Goal: Book appointment/travel/reservation

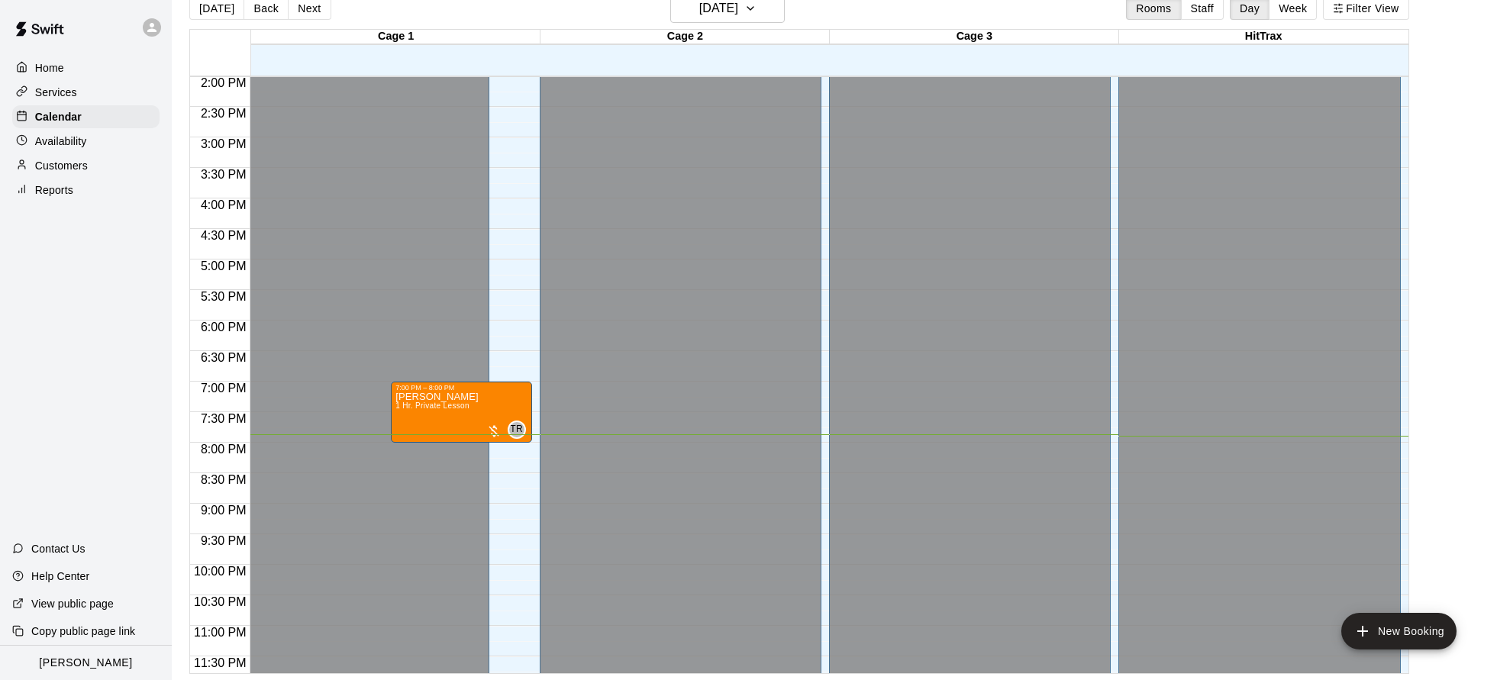
scroll to position [866, 0]
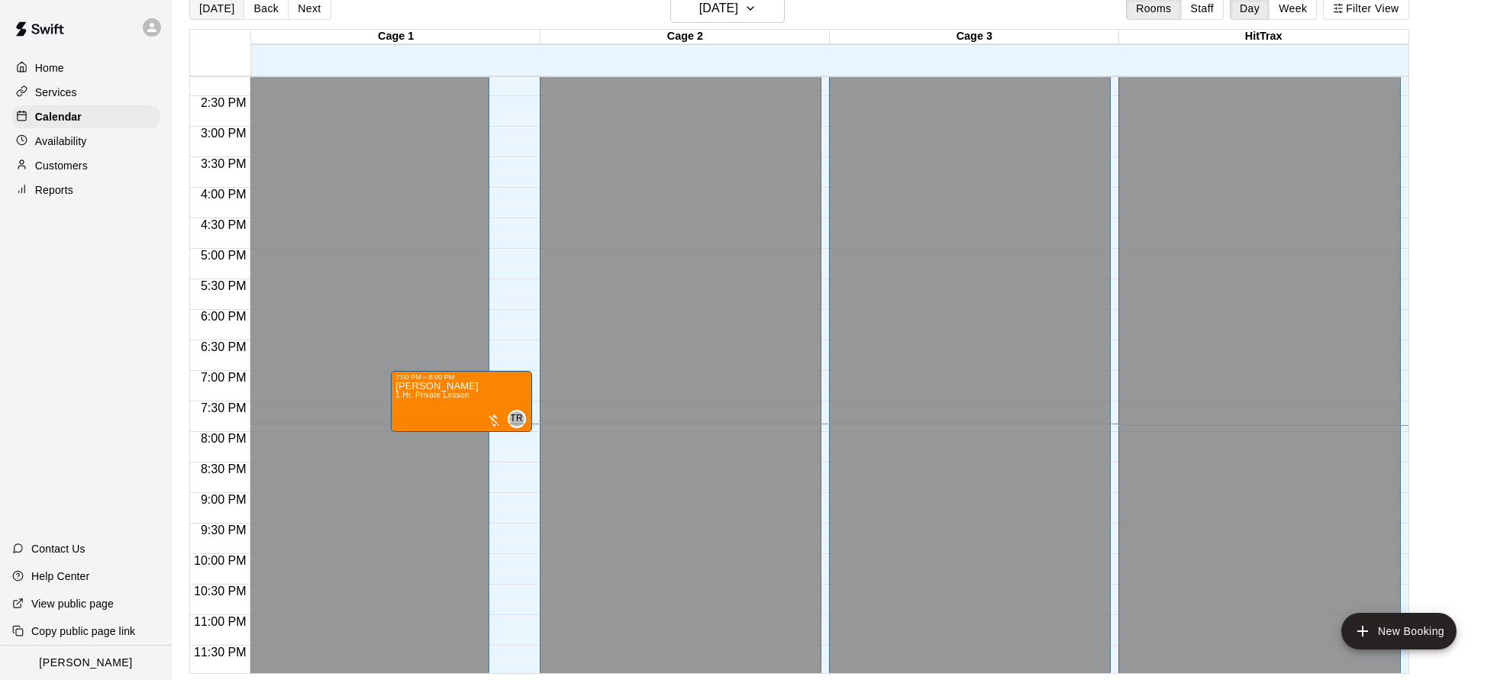
click at [222, 7] on button "[DATE]" at bounding box center [216, 8] width 55 height 23
click at [738, 15] on h6 "[DATE]" at bounding box center [718, 8] width 39 height 21
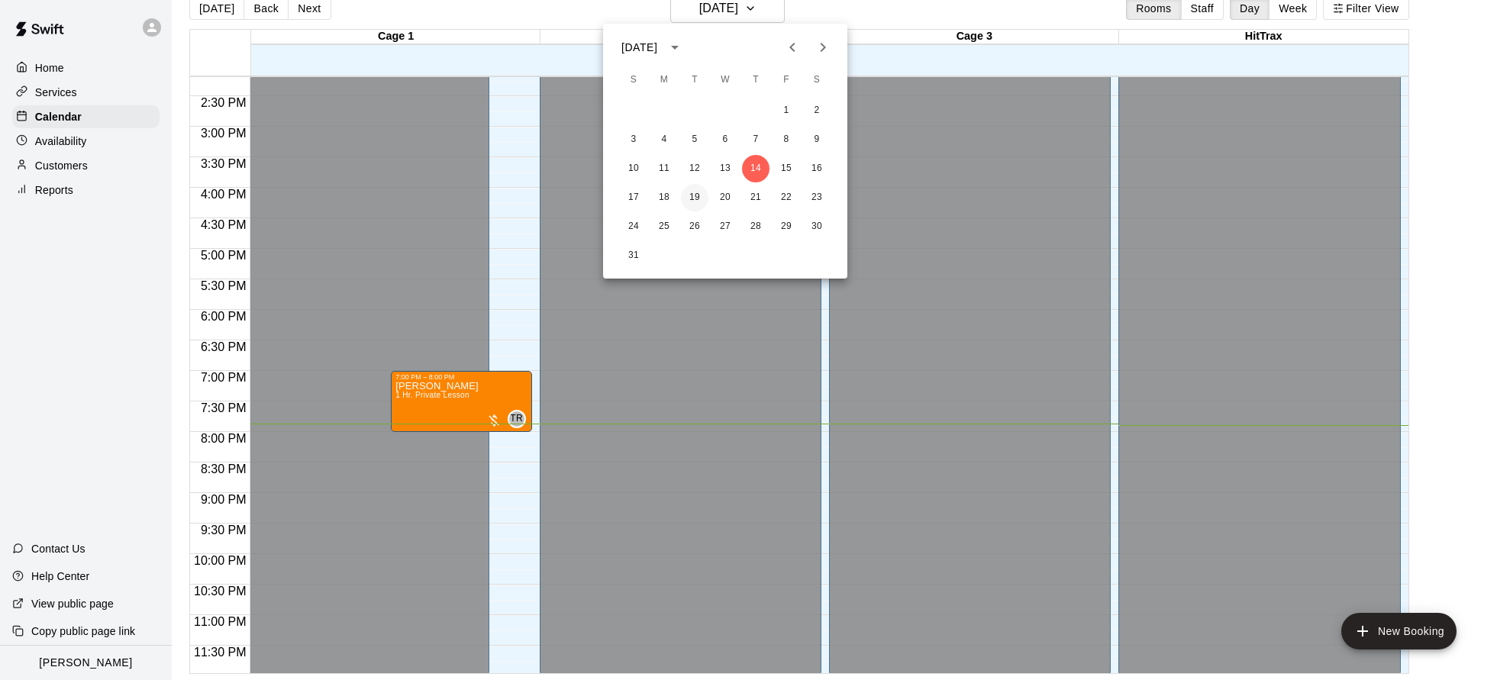
click at [696, 200] on button "19" at bounding box center [694, 197] width 27 height 27
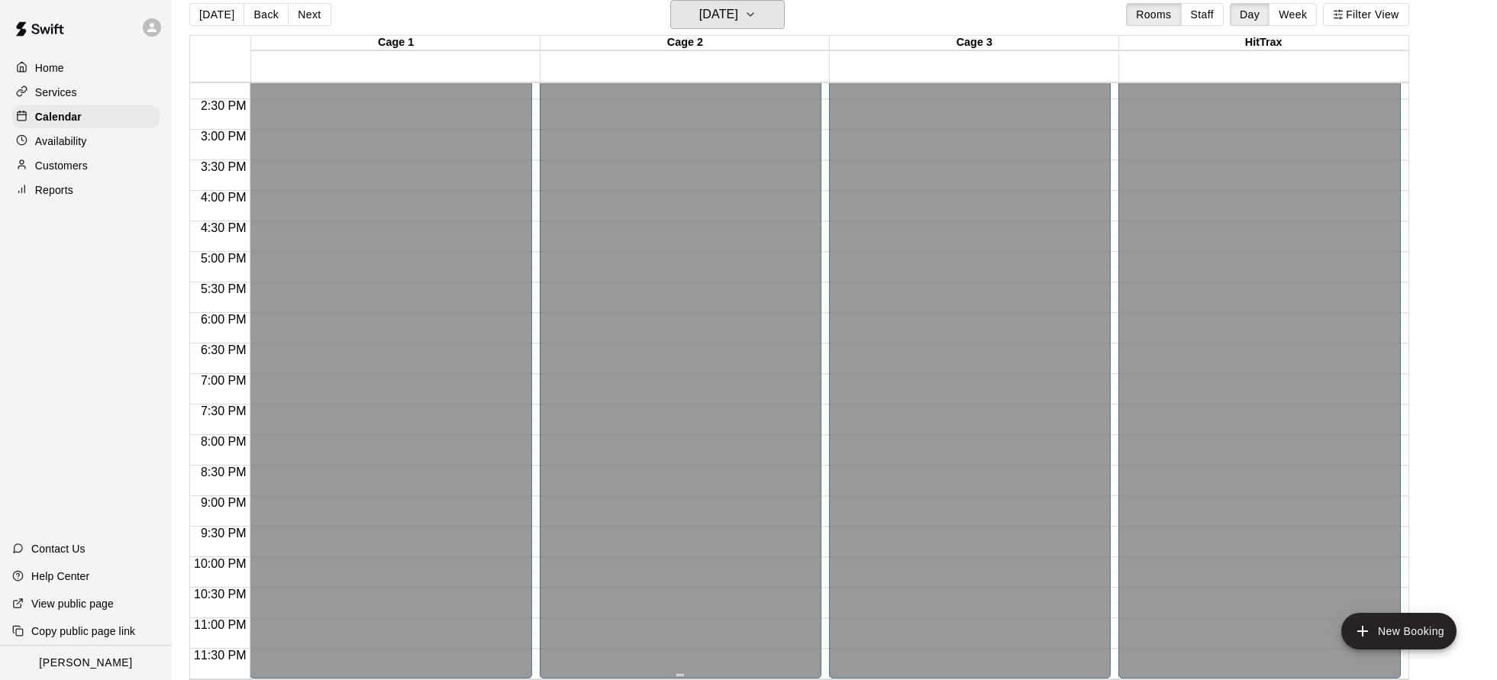
scroll to position [24, 0]
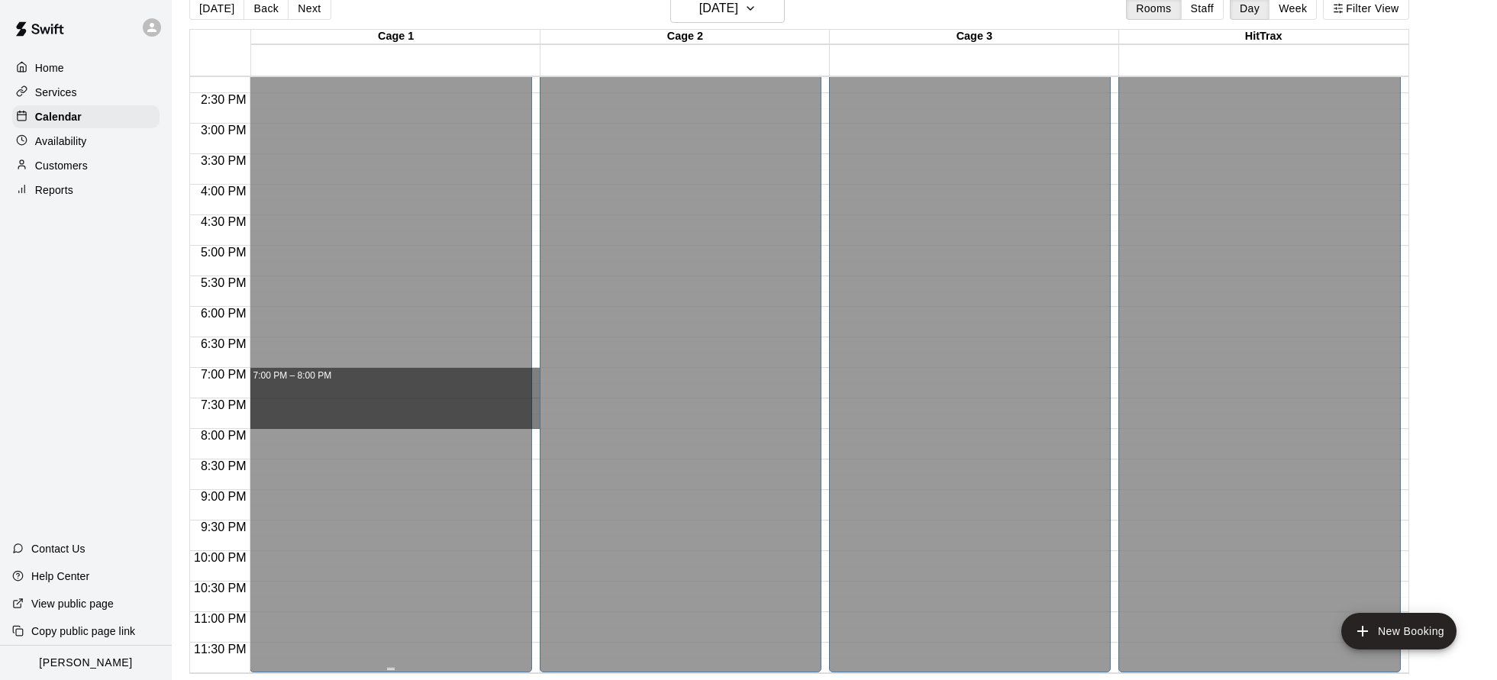
drag, startPoint x: 536, startPoint y: 369, endPoint x: 529, endPoint y: 416, distance: 47.8
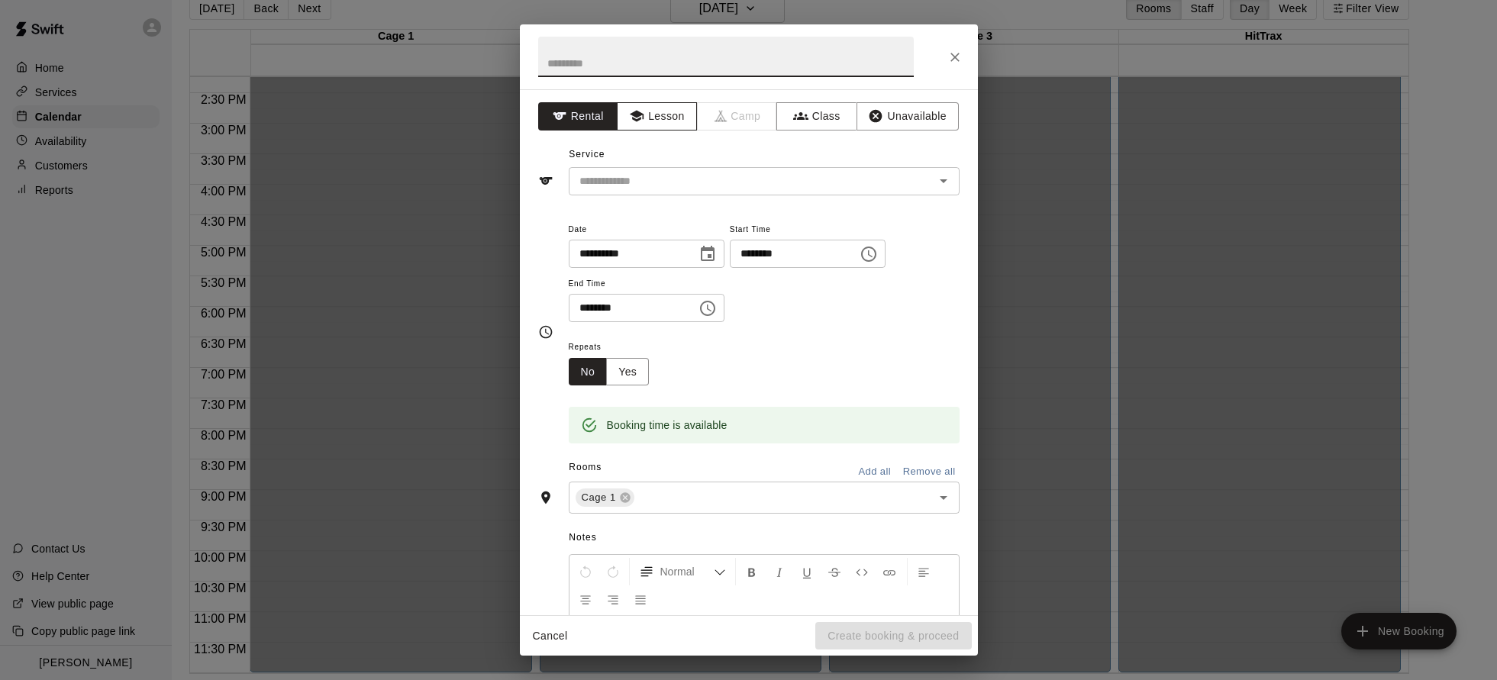
click at [663, 113] on button "Lesson" at bounding box center [657, 116] width 80 height 28
drag, startPoint x: 729, startPoint y: 180, endPoint x: 698, endPoint y: 192, distance: 32.9
click at [729, 180] on input "text" at bounding box center [741, 181] width 337 height 19
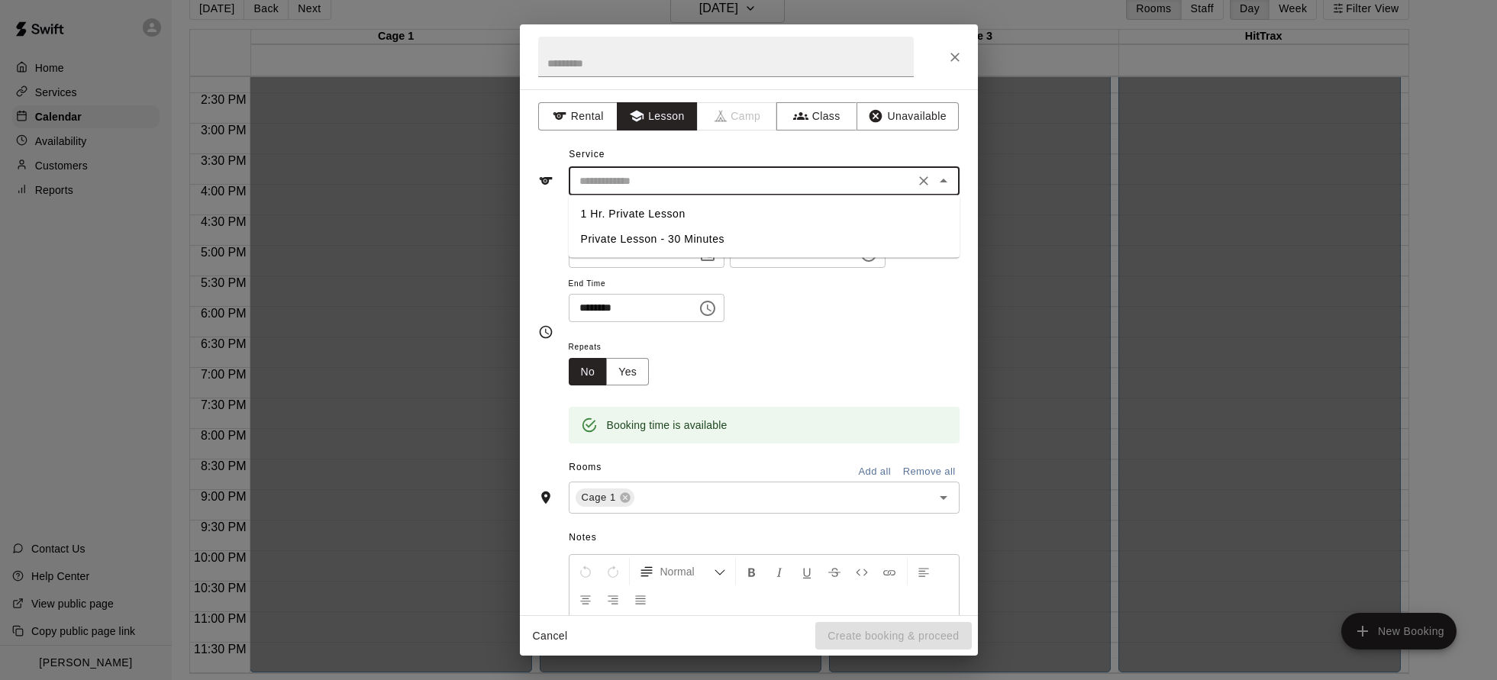
click at [670, 209] on li "1 Hr. Private Lesson" at bounding box center [764, 214] width 391 height 25
type input "**********"
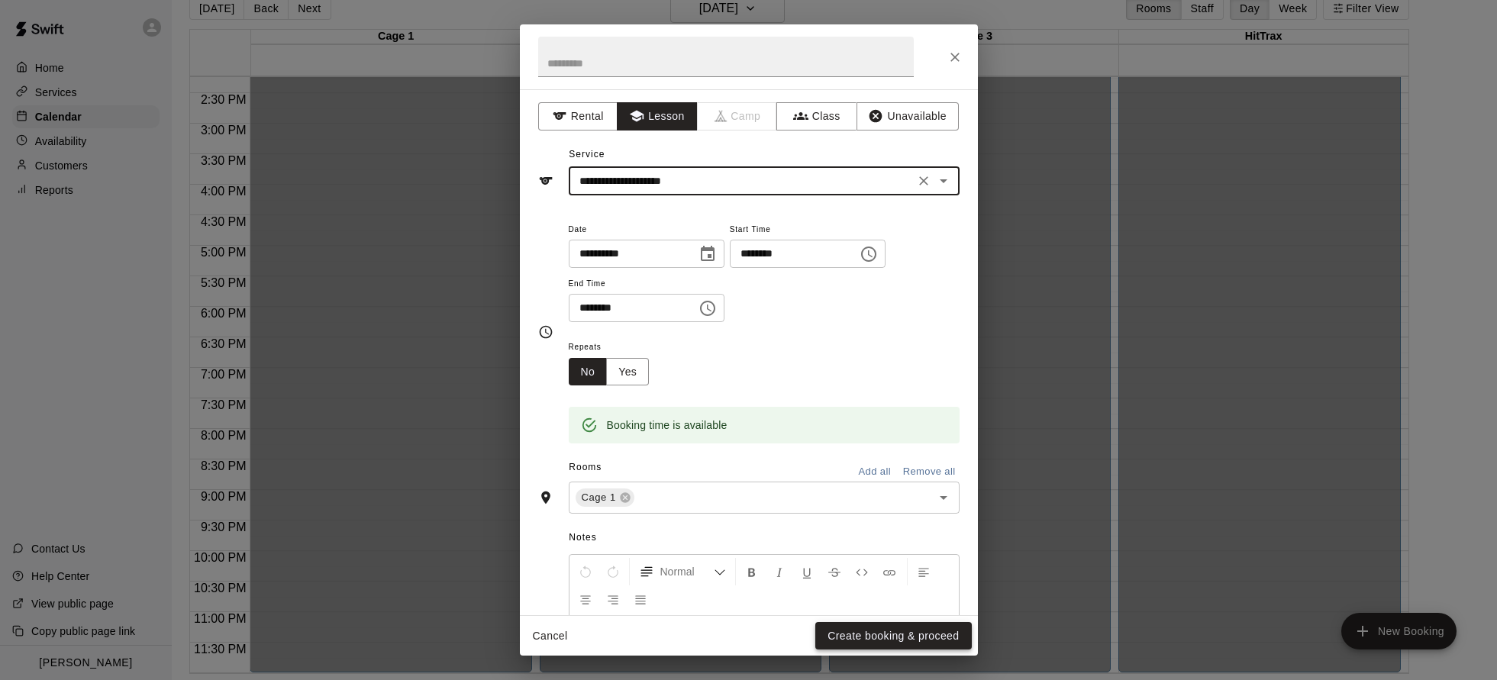
click at [892, 635] on button "Create booking & proceed" at bounding box center [893, 636] width 156 height 28
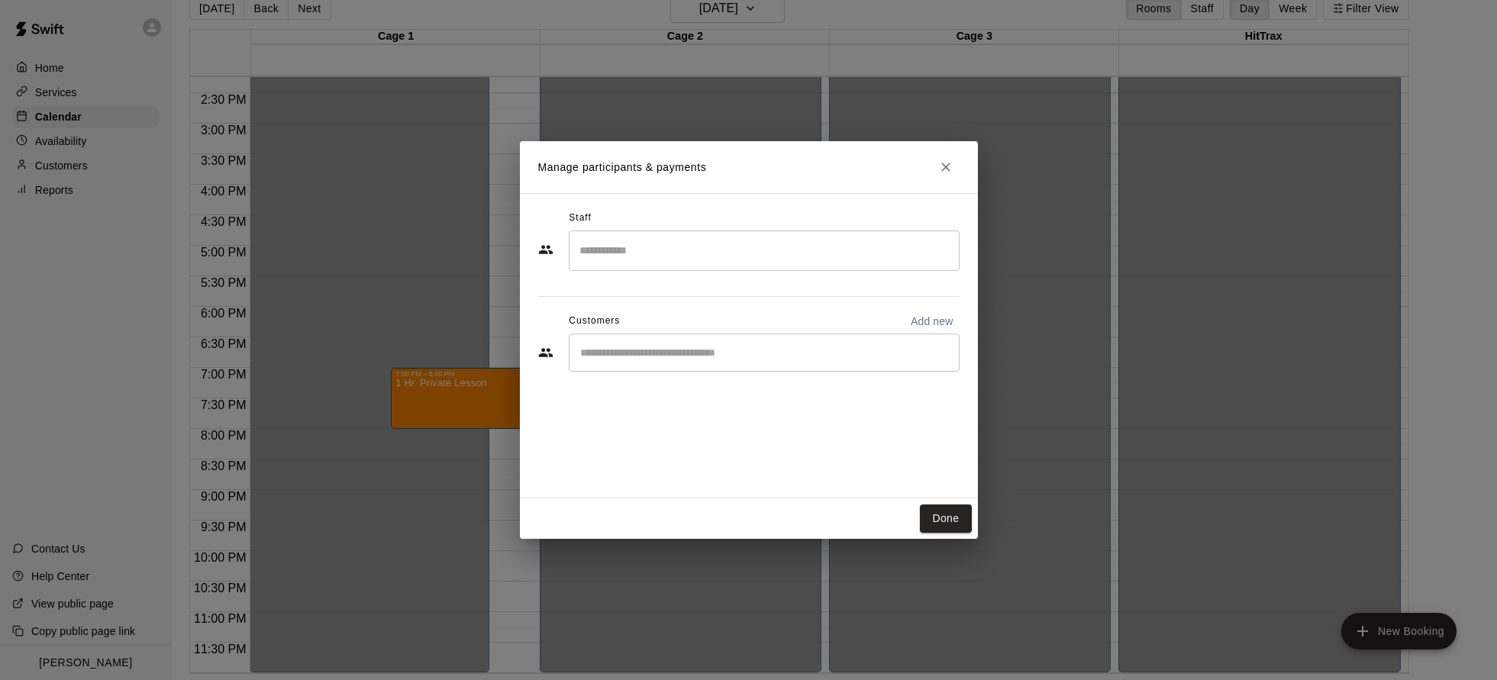
click at [627, 237] on input "Search staff" at bounding box center [764, 250] width 377 height 27
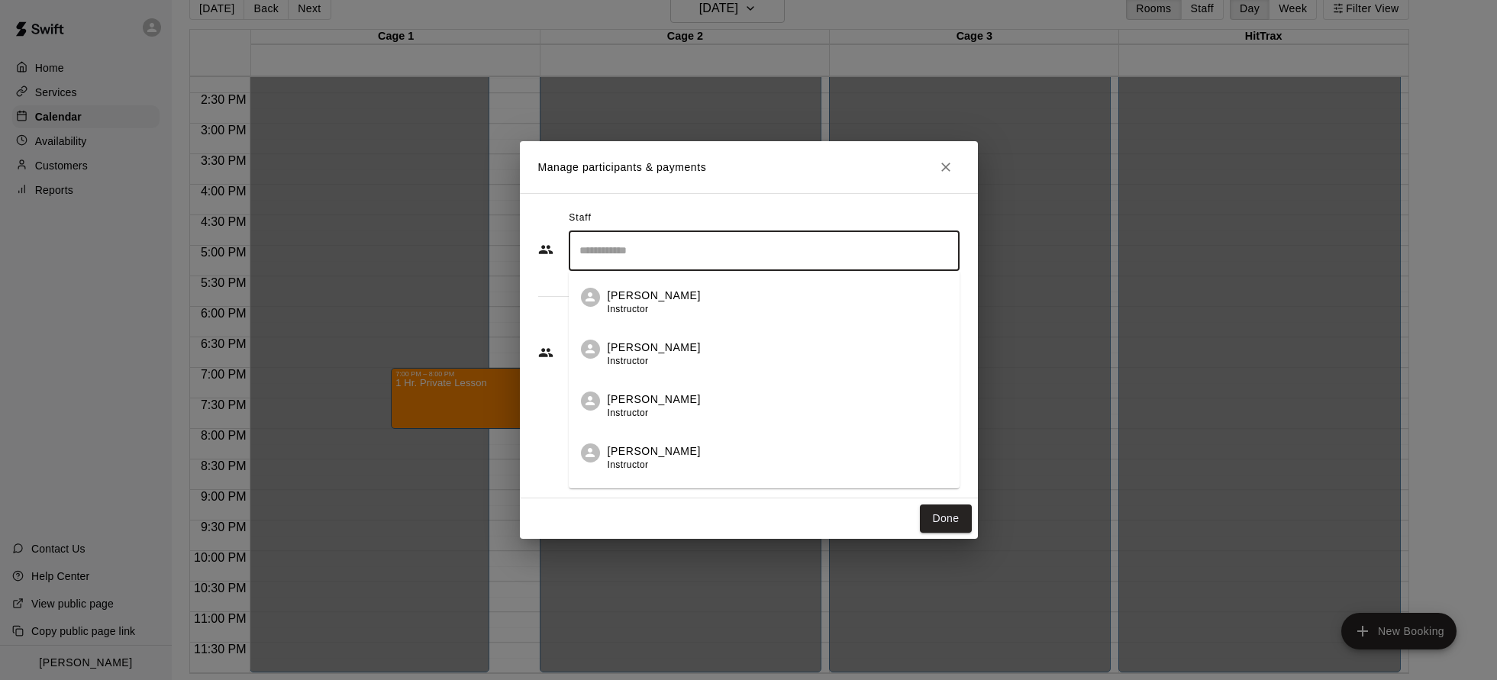
click at [723, 404] on div "[PERSON_NAME] Instructor" at bounding box center [778, 407] width 340 height 30
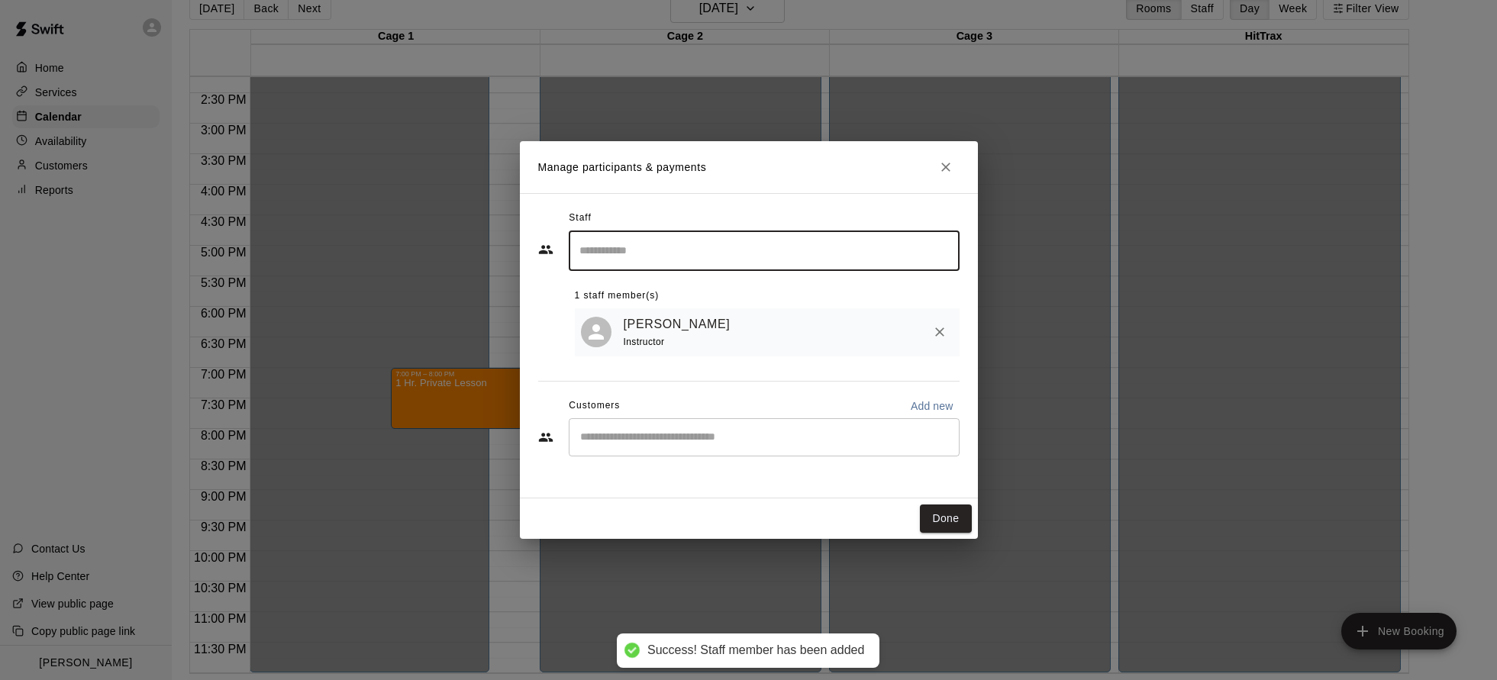
click at [739, 426] on div "​" at bounding box center [764, 437] width 391 height 38
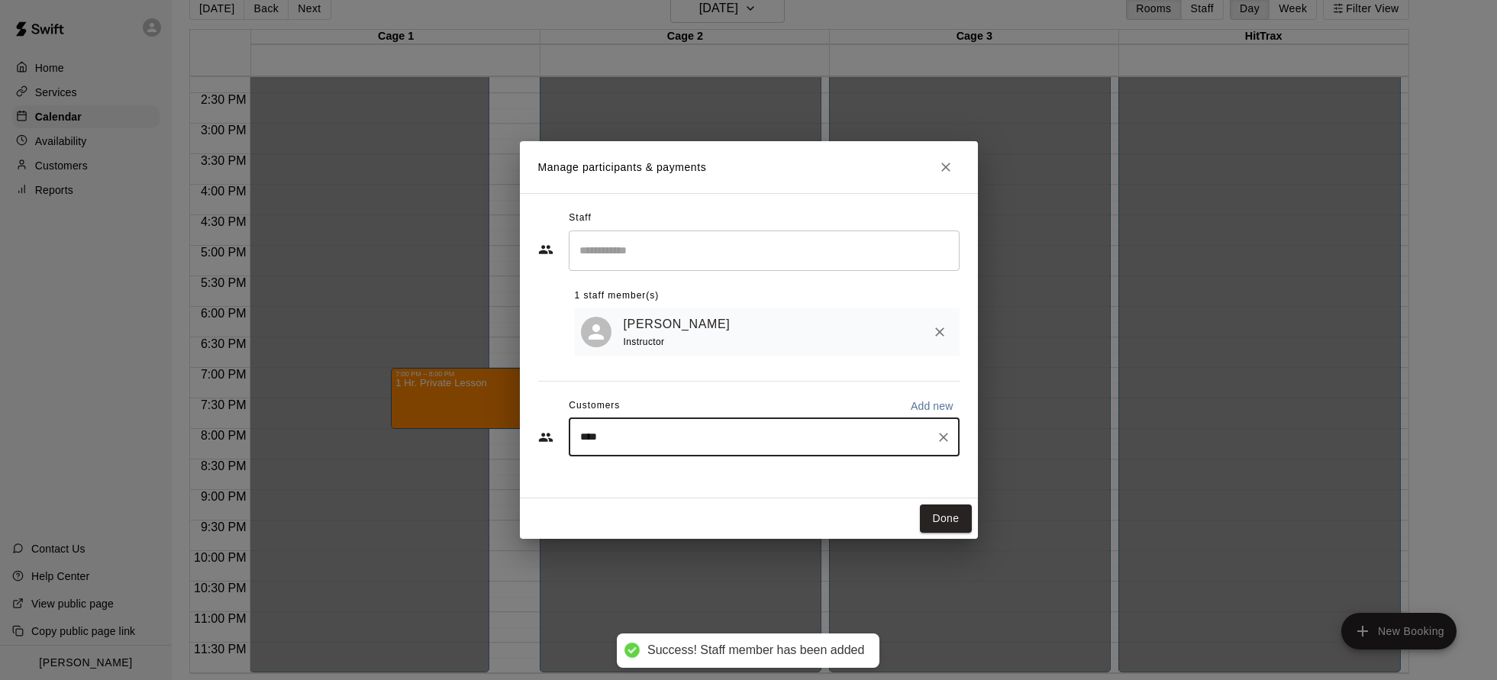
type input "*****"
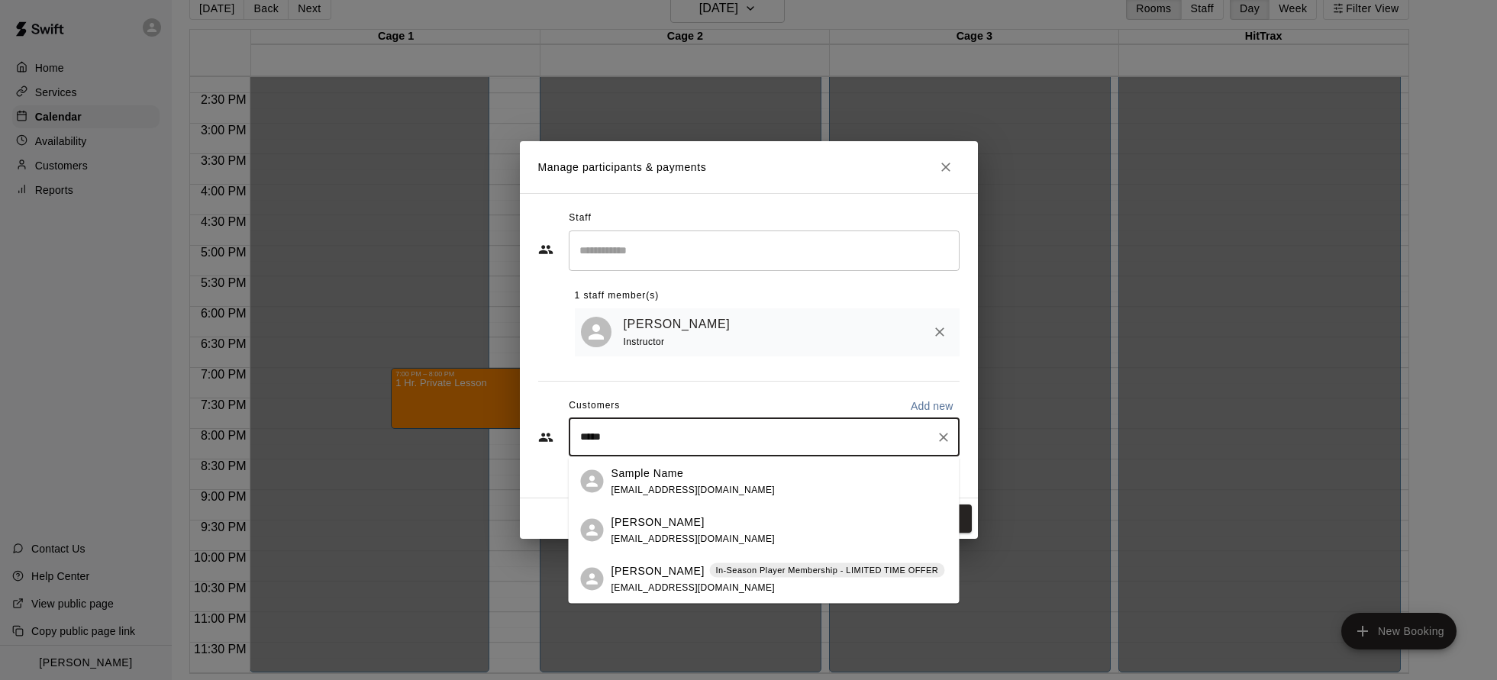
click at [643, 580] on div "[PERSON_NAME] In-Season Player Membership - LIMITED TIME OFFER [EMAIL_ADDRESS][…" at bounding box center [778, 579] width 334 height 33
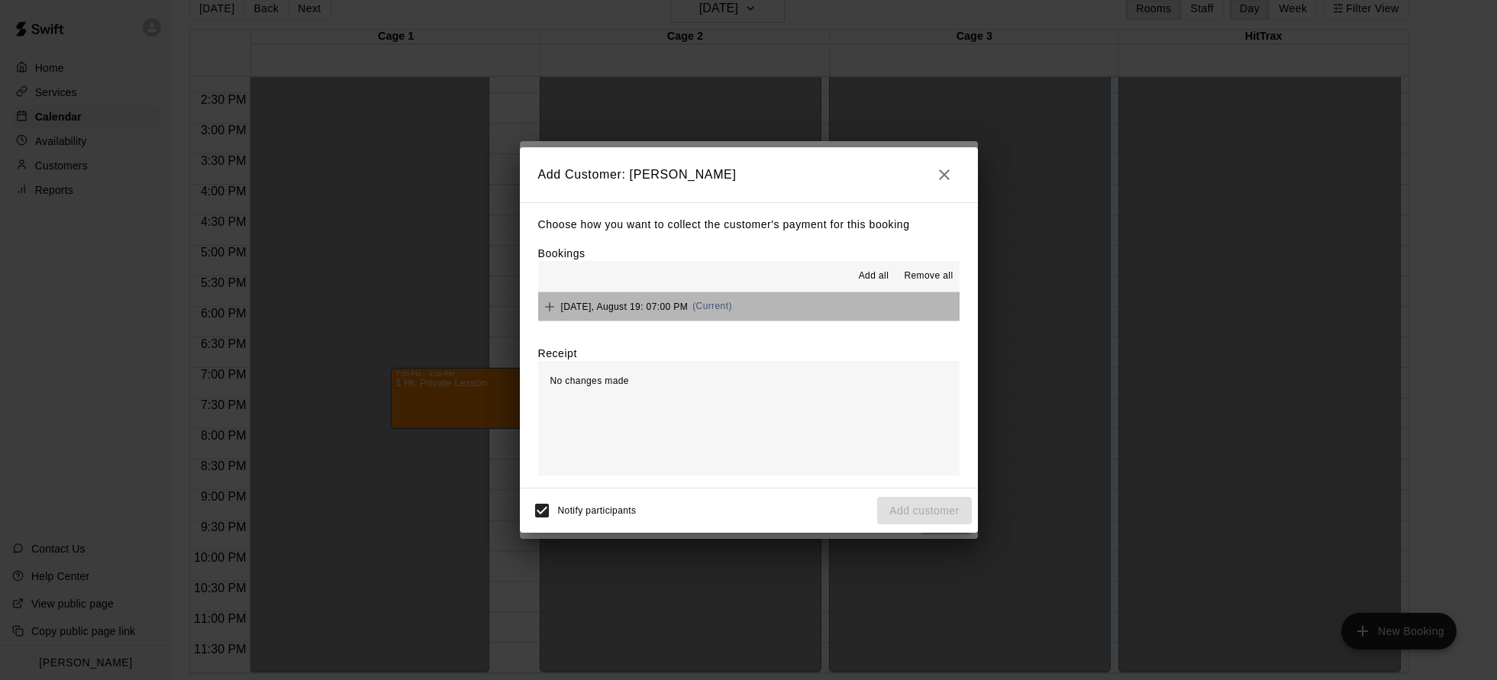
click at [753, 317] on button "[DATE], August 19: 07:00 PM (Current)" at bounding box center [748, 306] width 421 height 28
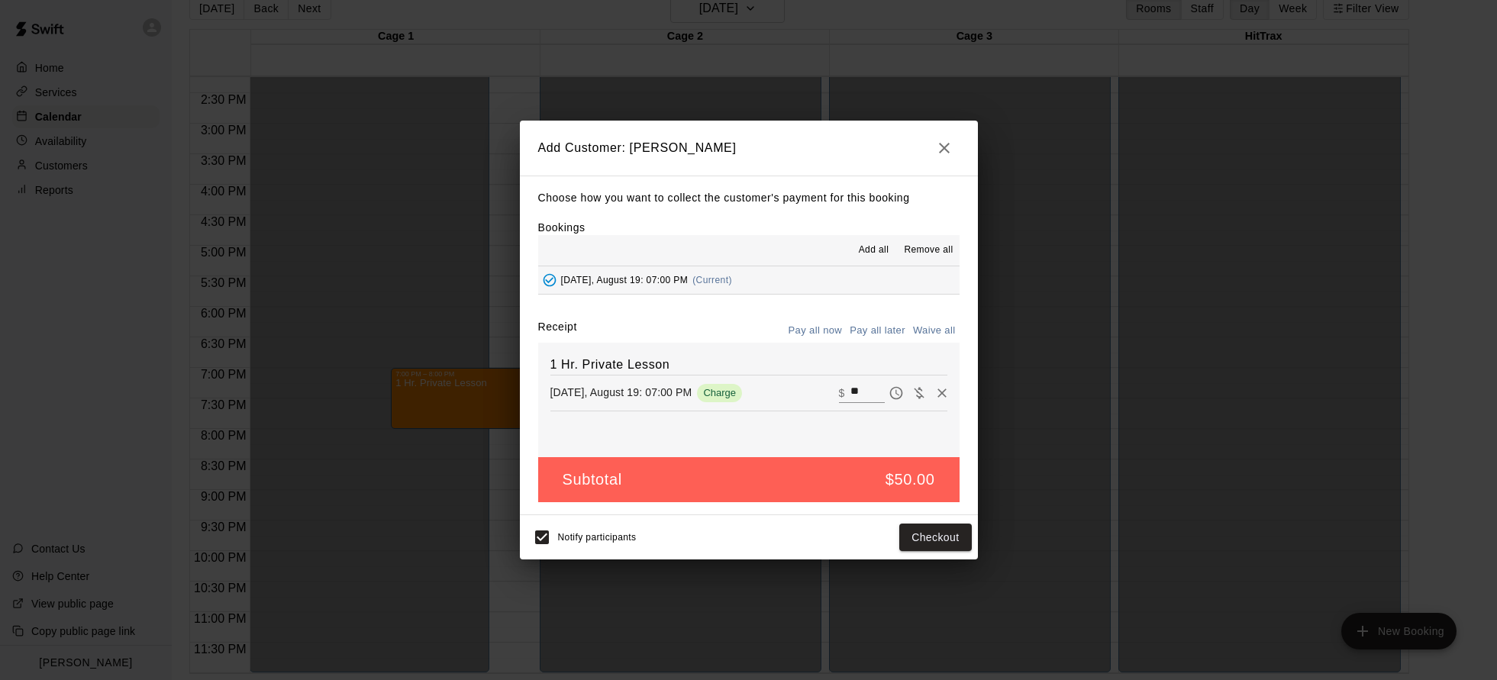
click at [866, 331] on button "Pay all later" at bounding box center [877, 331] width 63 height 24
click at [934, 543] on button "Add customer" at bounding box center [924, 538] width 94 height 28
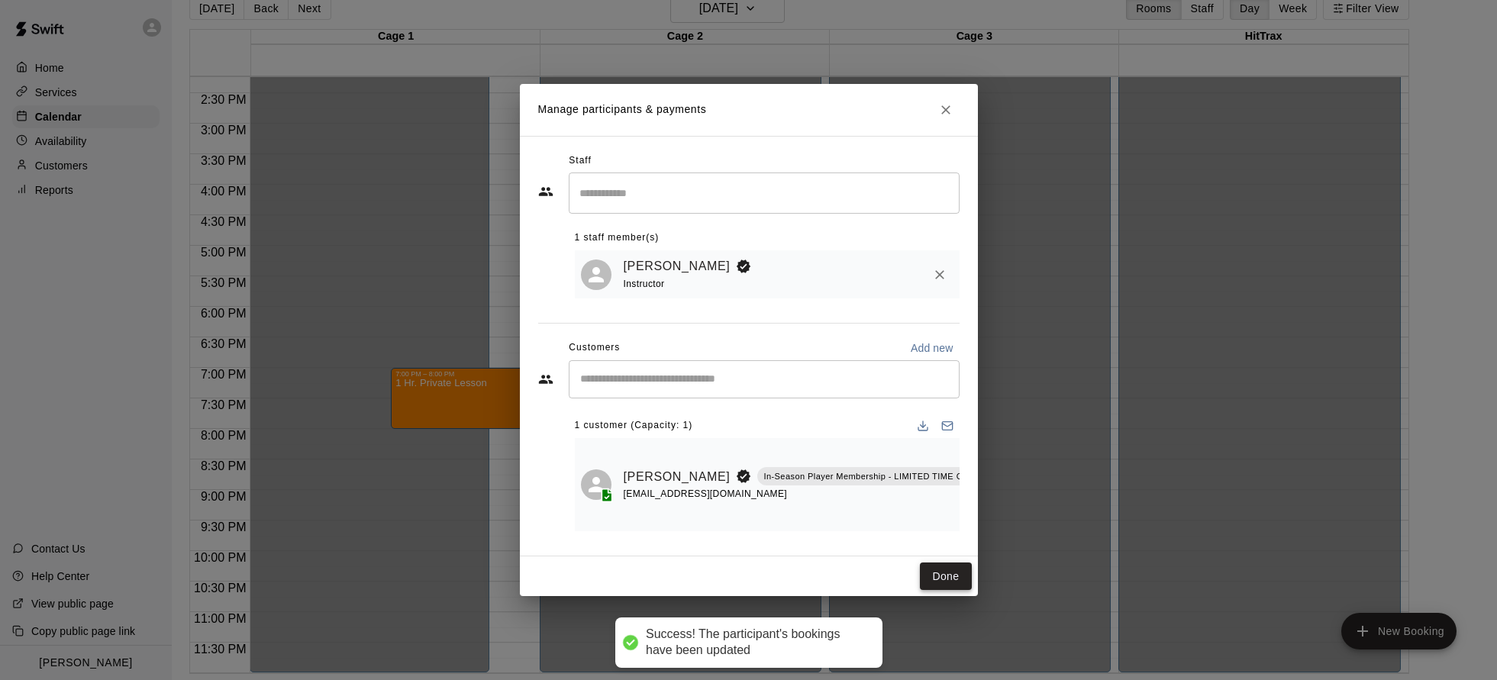
click at [939, 577] on button "Done" at bounding box center [945, 577] width 51 height 28
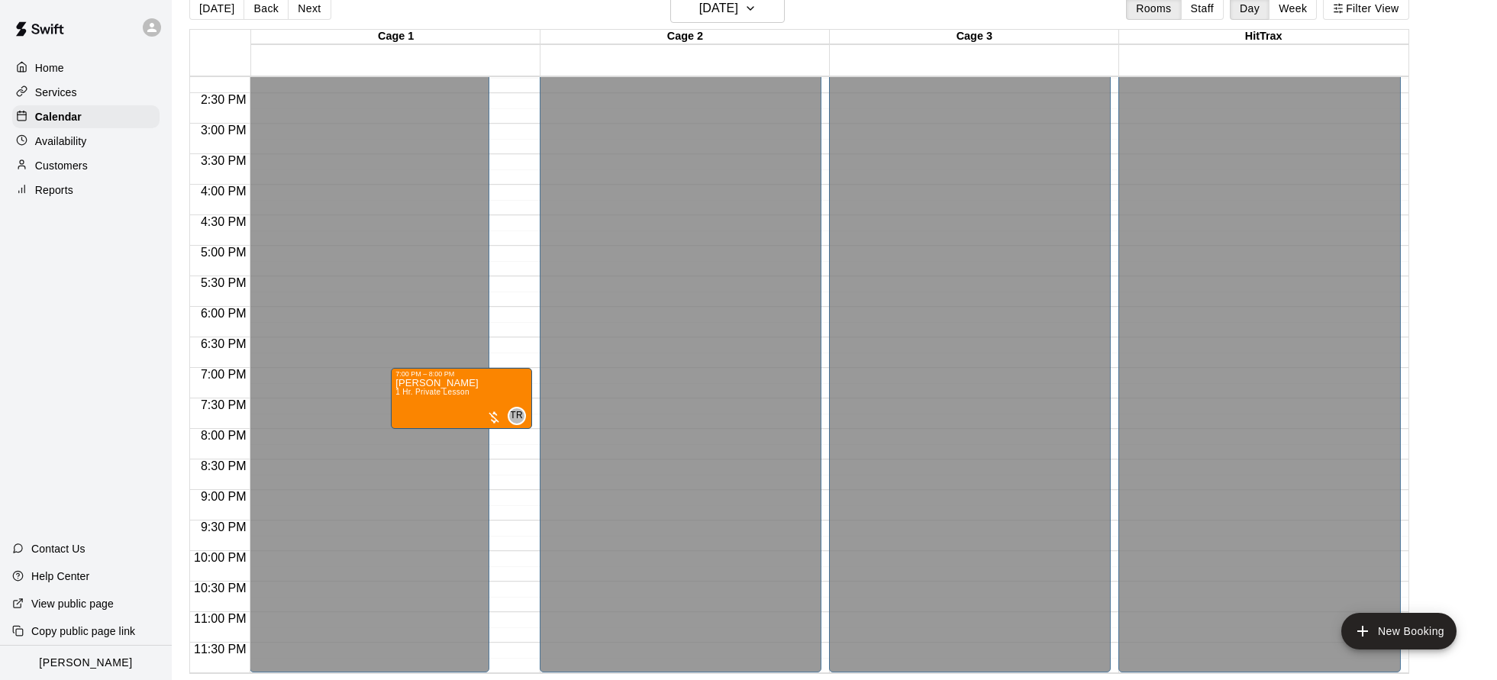
click at [227, 17] on button "[DATE]" at bounding box center [216, 8] width 55 height 23
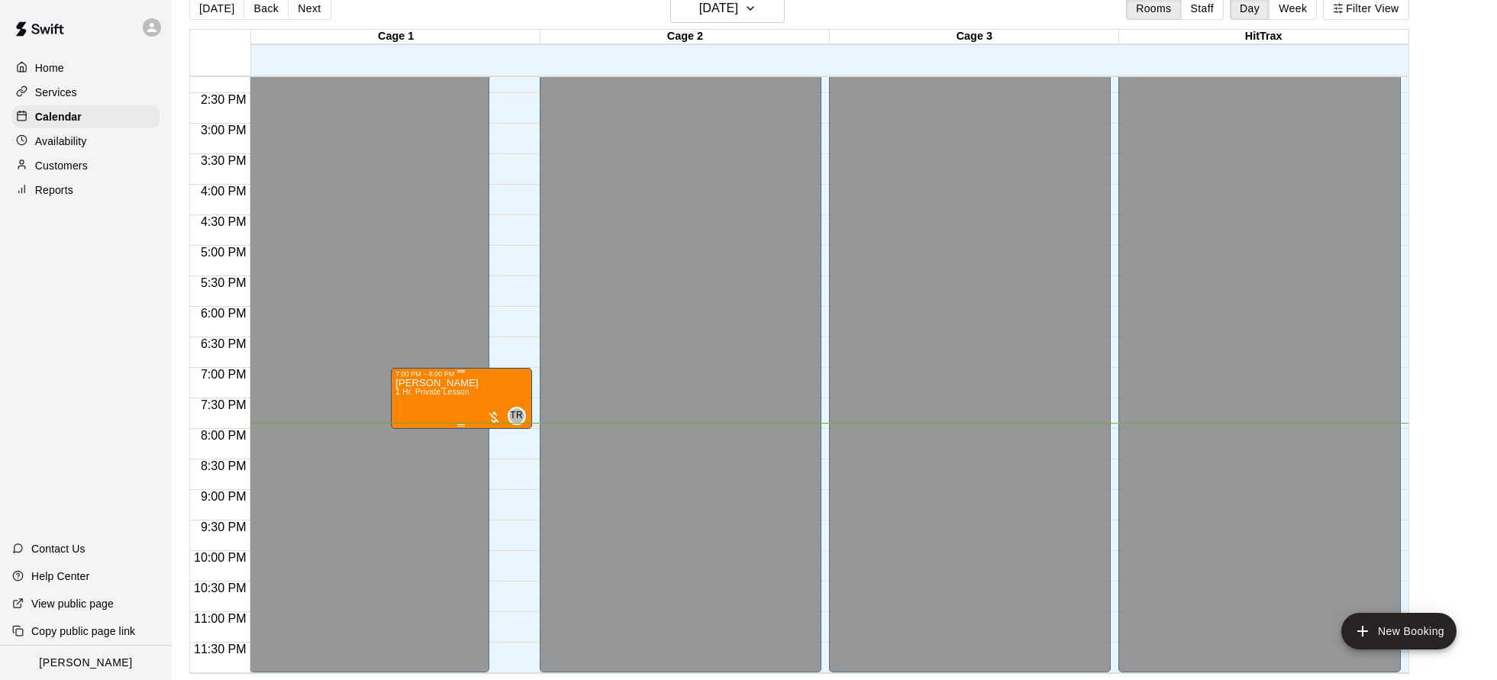
click at [496, 418] on div at bounding box center [493, 417] width 15 height 15
click at [505, 470] on button "edit" at bounding box center [501, 462] width 31 height 30
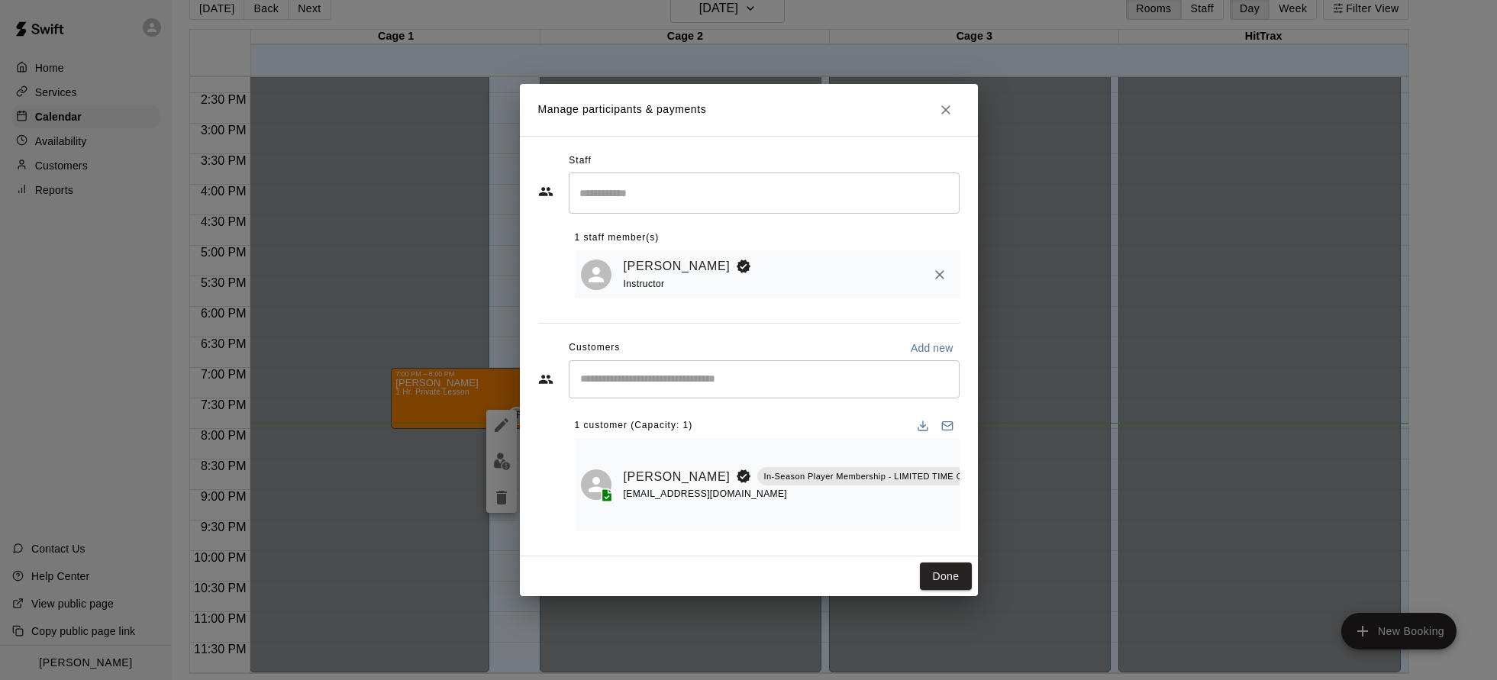
click at [998, 511] on icon "Manage bookings & payment" at bounding box center [1005, 511] width 15 height 15
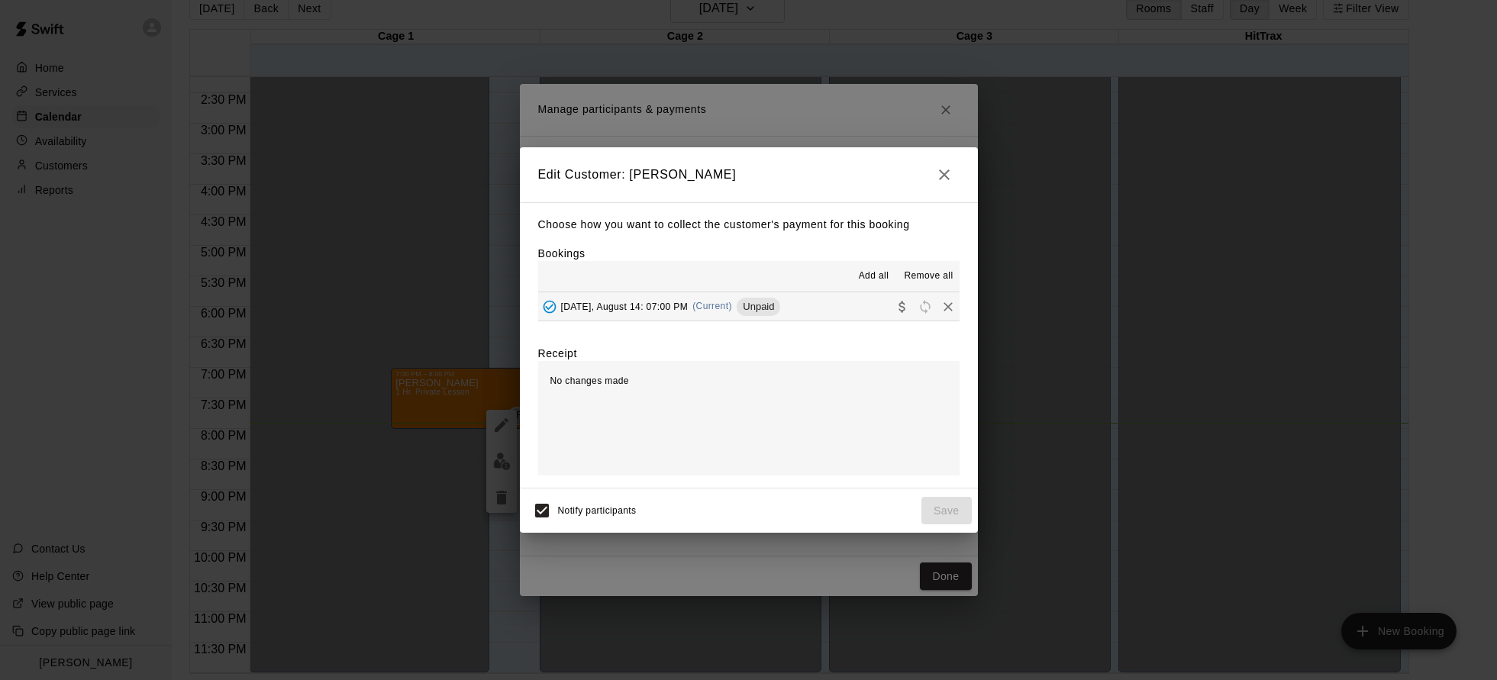
click at [732, 308] on span "(Current)" at bounding box center [712, 306] width 40 height 11
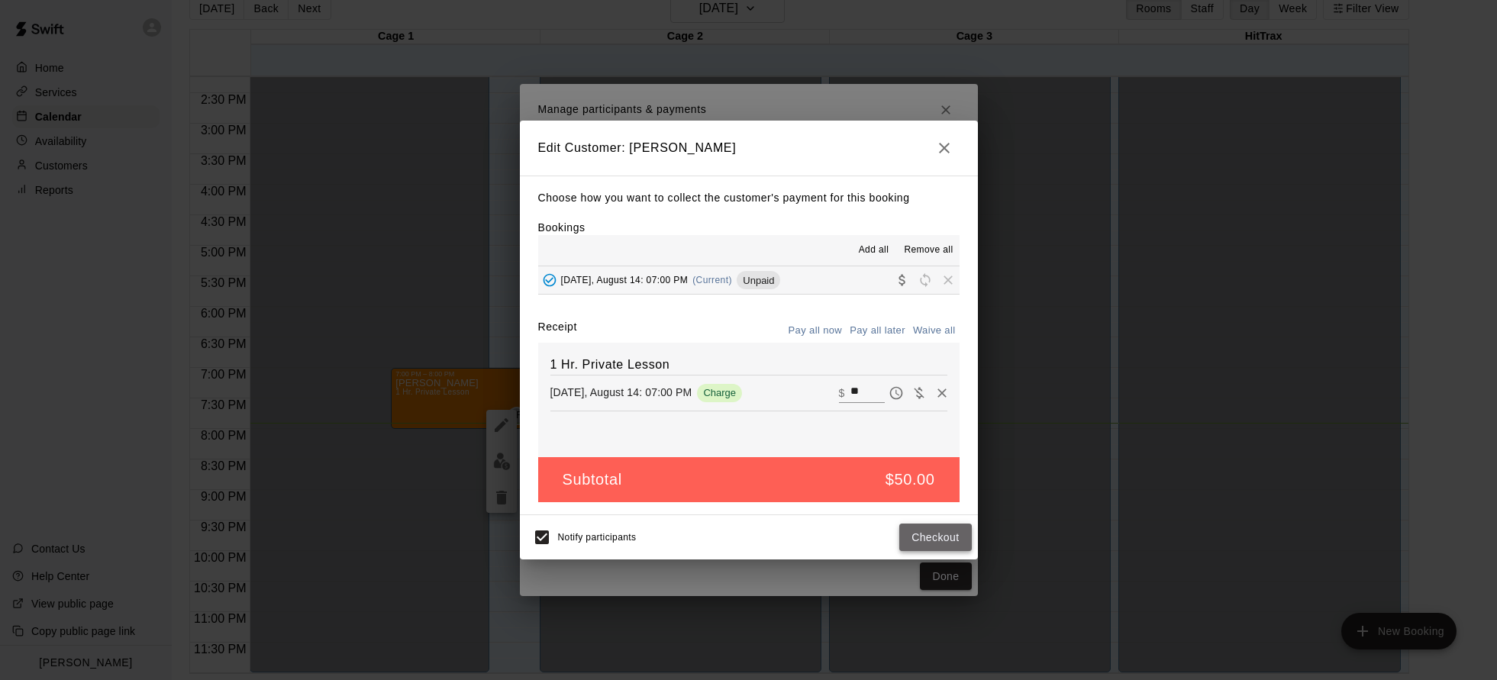
click at [939, 535] on button "Checkout" at bounding box center [935, 538] width 72 height 28
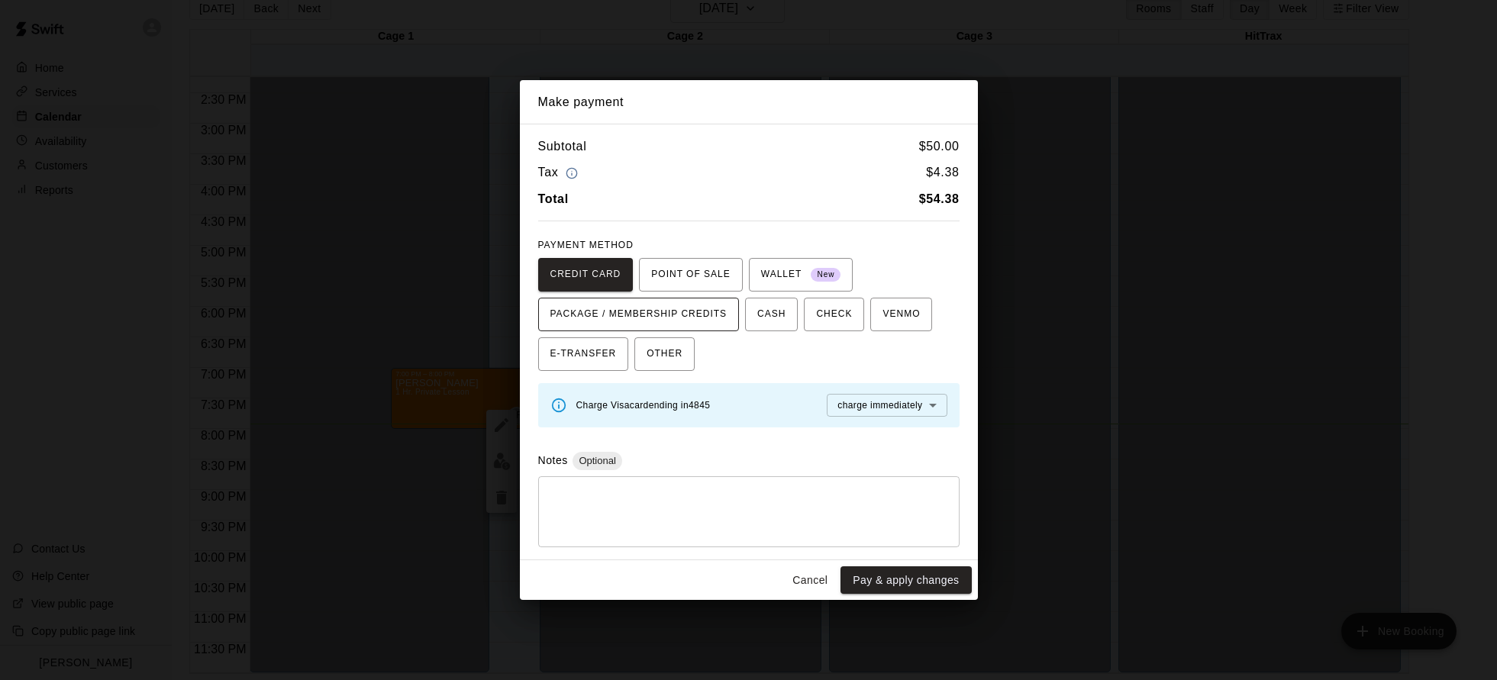
click at [686, 314] on span "PACKAGE / MEMBERSHIP CREDITS" at bounding box center [638, 314] width 177 height 24
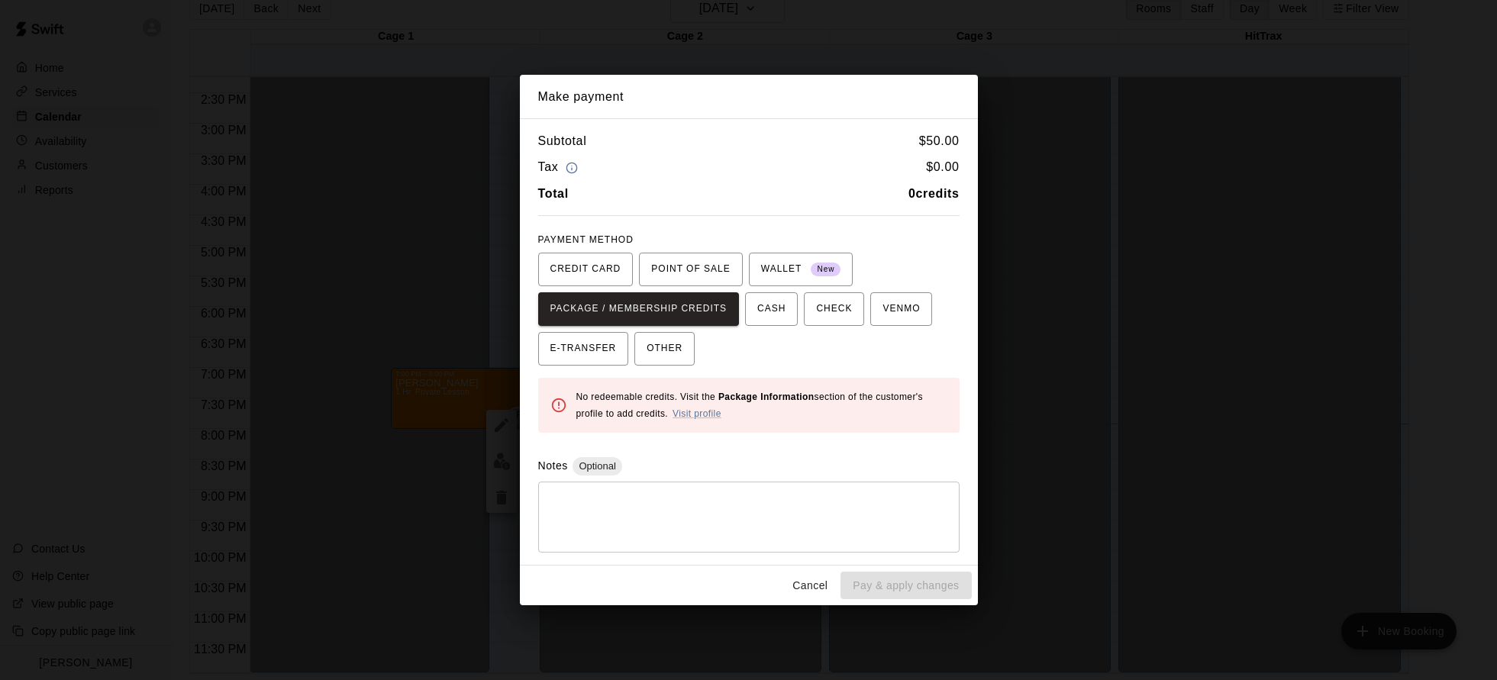
click at [840, 360] on div "CREDIT CARD POINT OF SALE WALLET New PACKAGE / MEMBERSHIP CREDITS CASH CHECK VE…" at bounding box center [748, 309] width 421 height 113
click at [805, 585] on button "Cancel" at bounding box center [809, 586] width 49 height 28
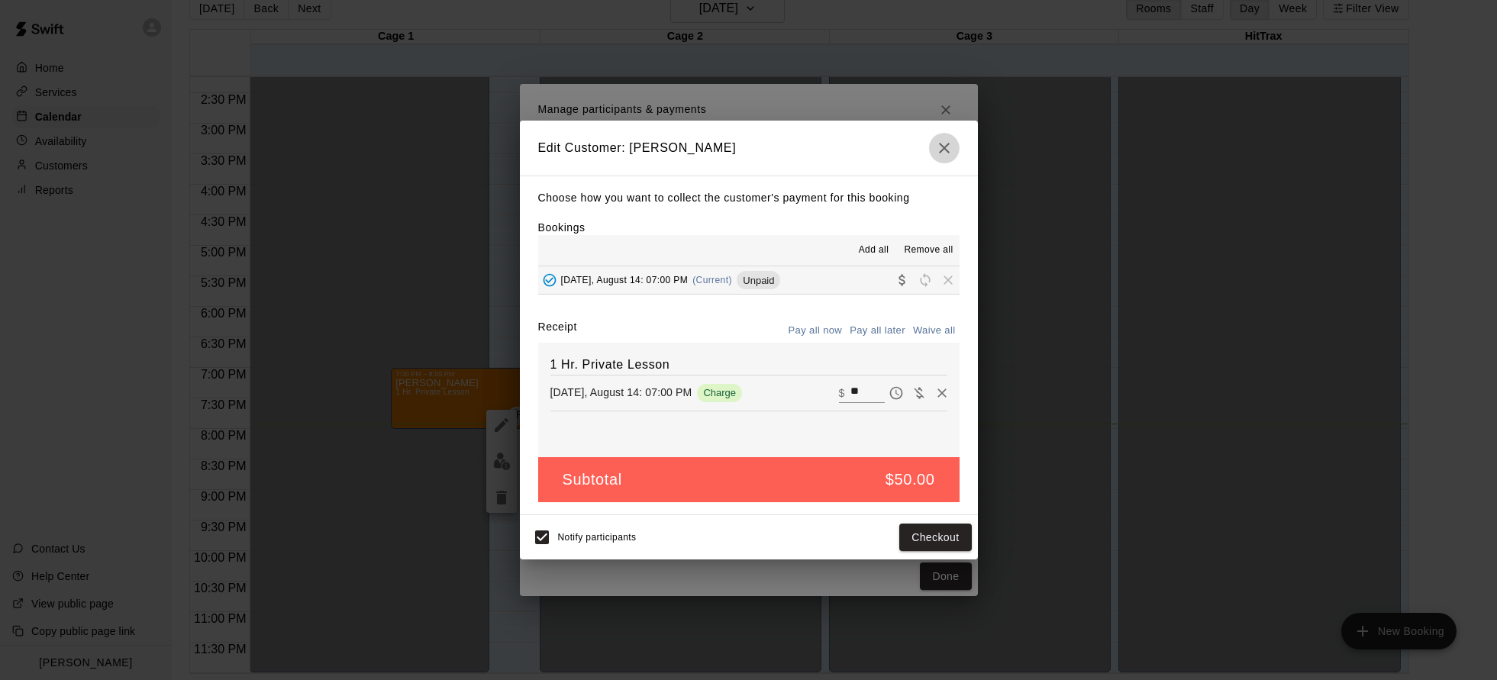
click at [940, 149] on icon "button" at bounding box center [944, 148] width 18 height 18
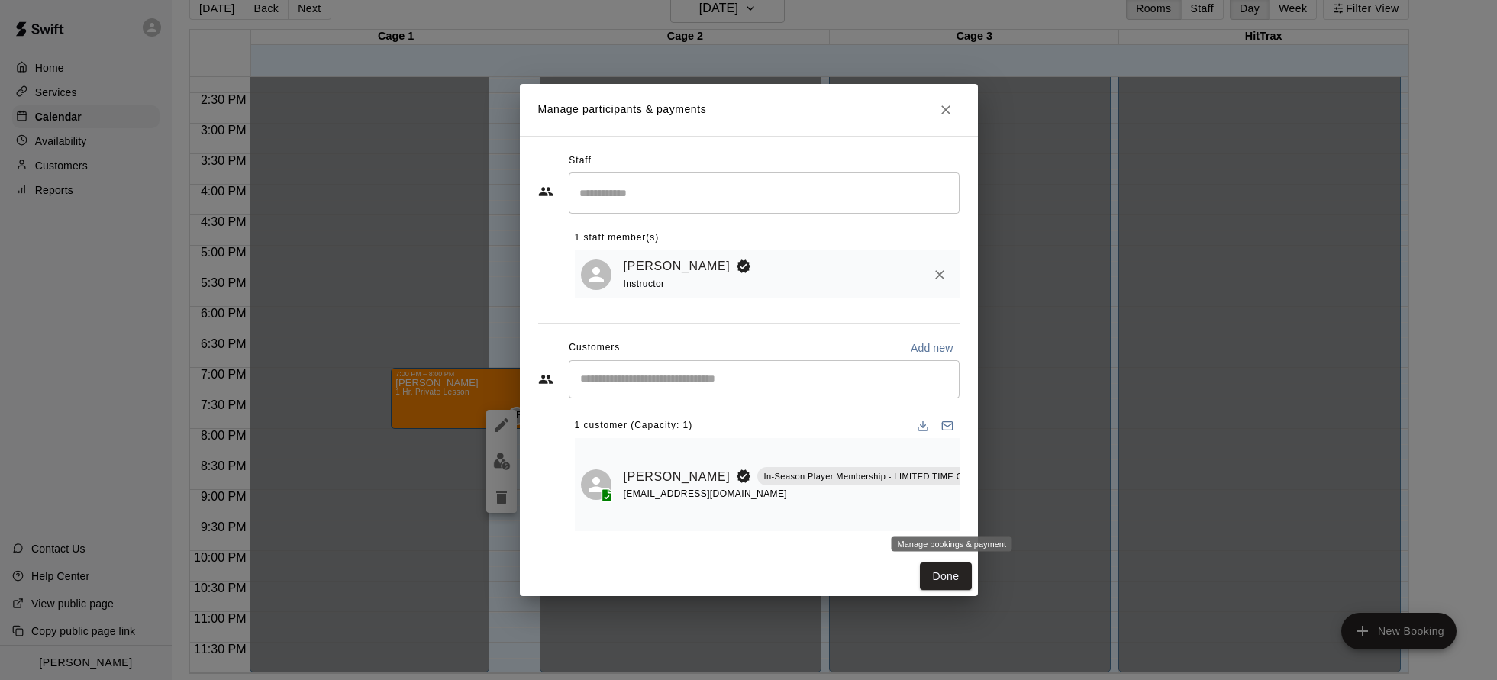
click at [998, 518] on icon "Manage bookings & payment" at bounding box center [1005, 511] width 15 height 15
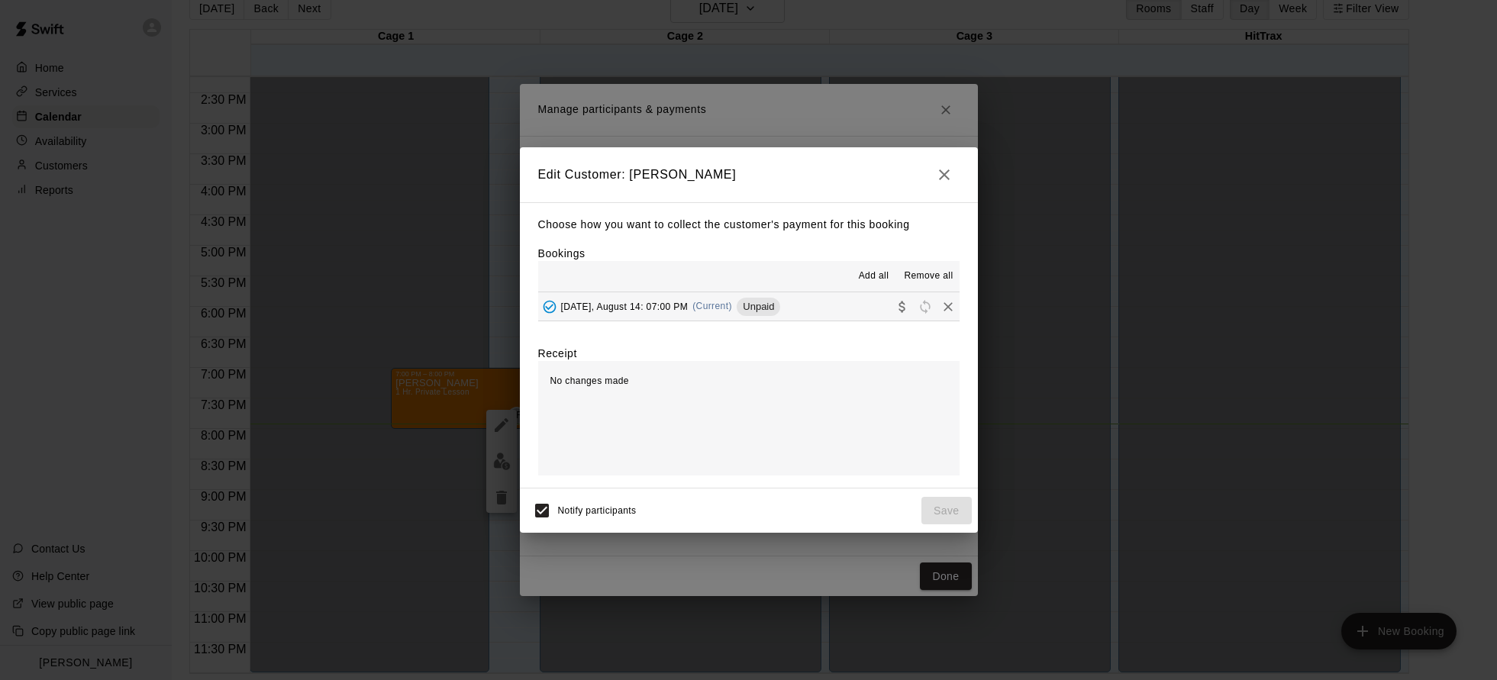
click at [724, 309] on span "(Current)" at bounding box center [712, 306] width 40 height 11
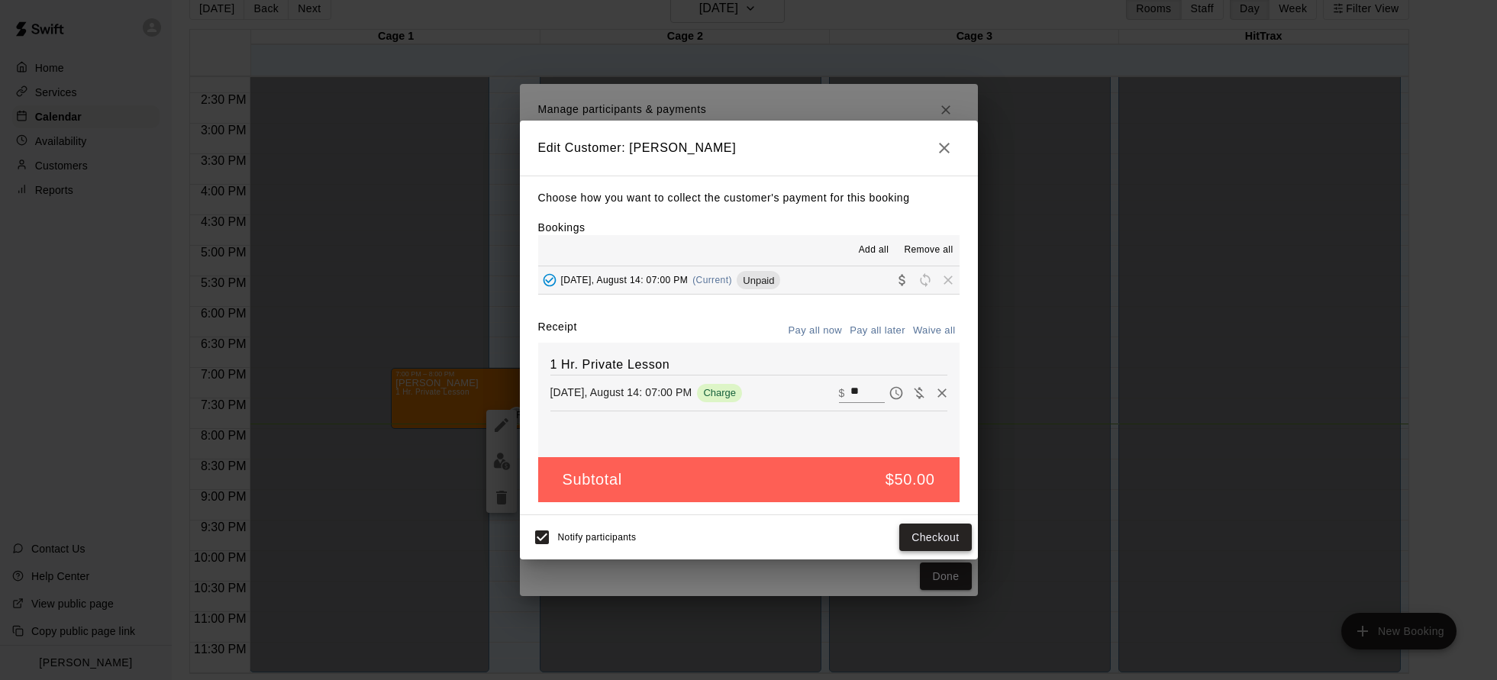
click at [961, 536] on button "Checkout" at bounding box center [935, 538] width 72 height 28
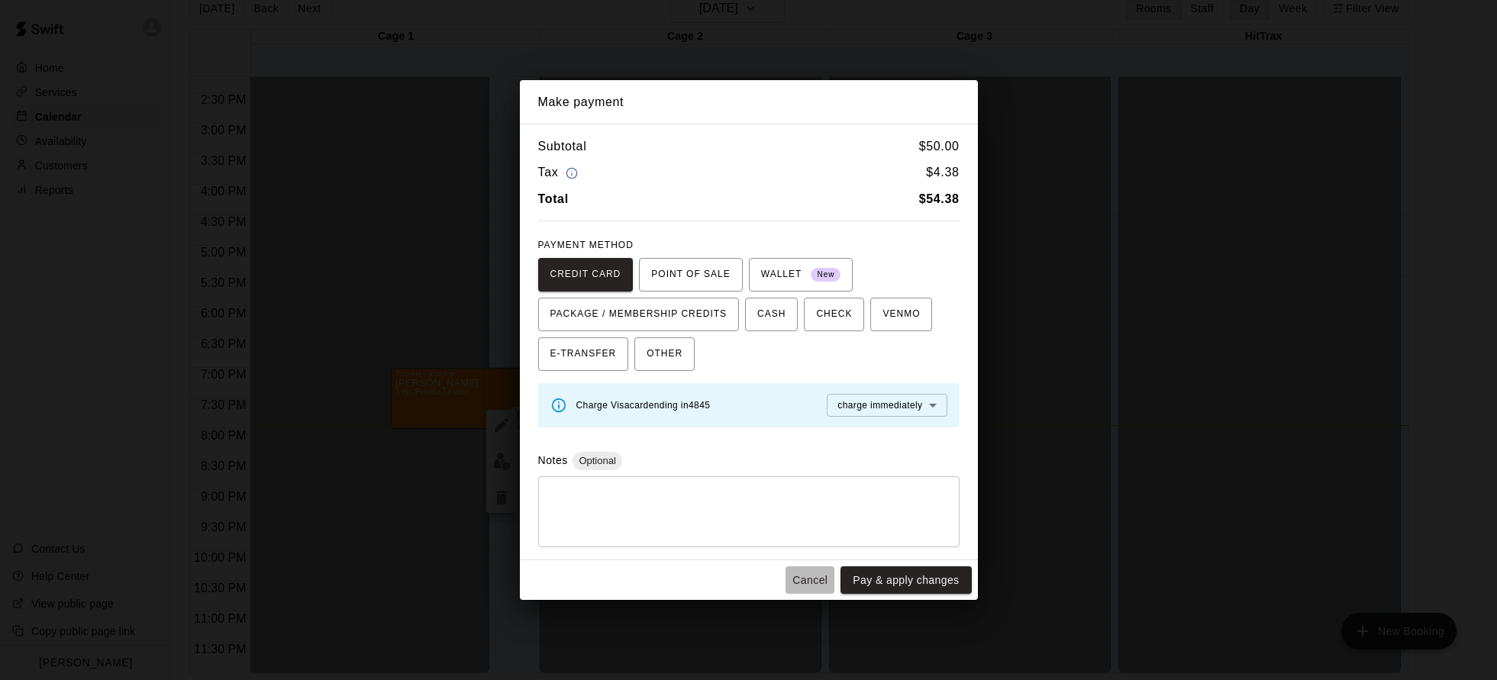
click at [815, 580] on button "Cancel" at bounding box center [809, 580] width 49 height 28
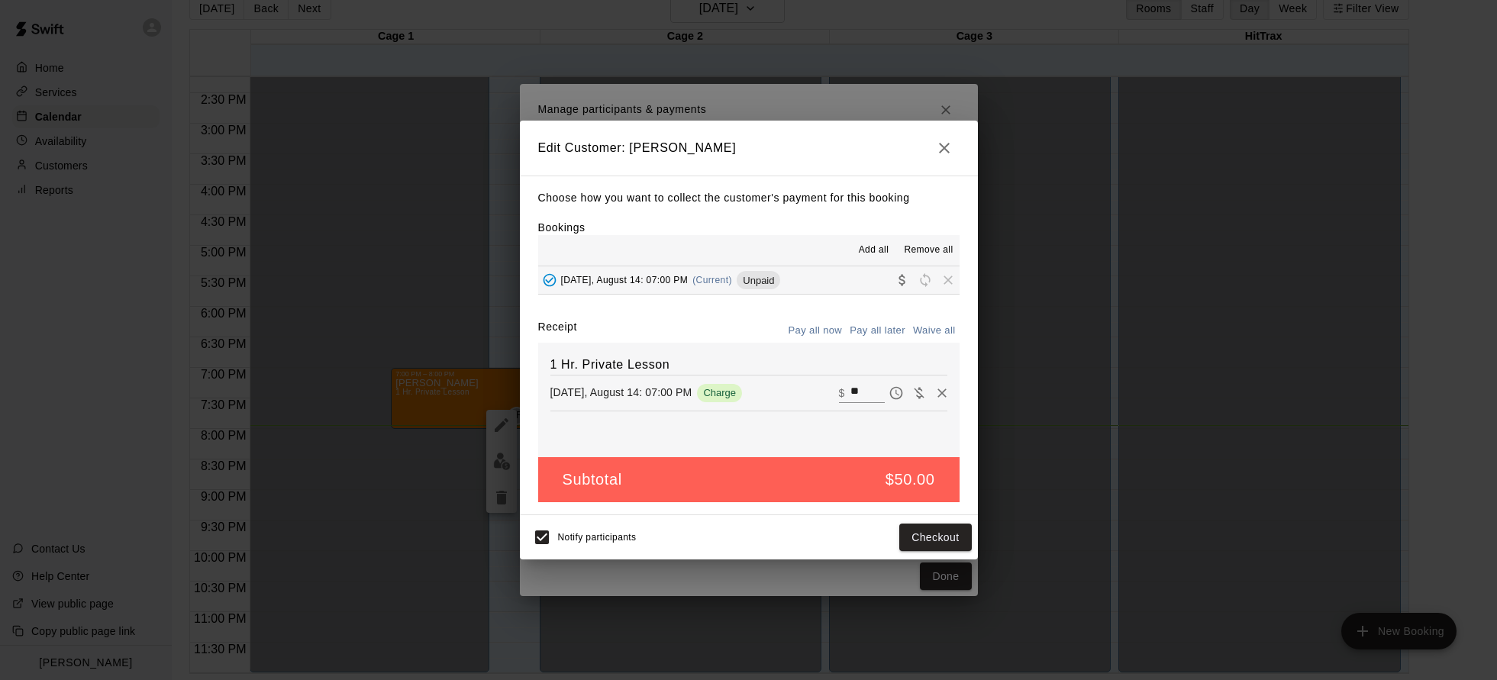
click at [955, 150] on button "button" at bounding box center [944, 148] width 31 height 31
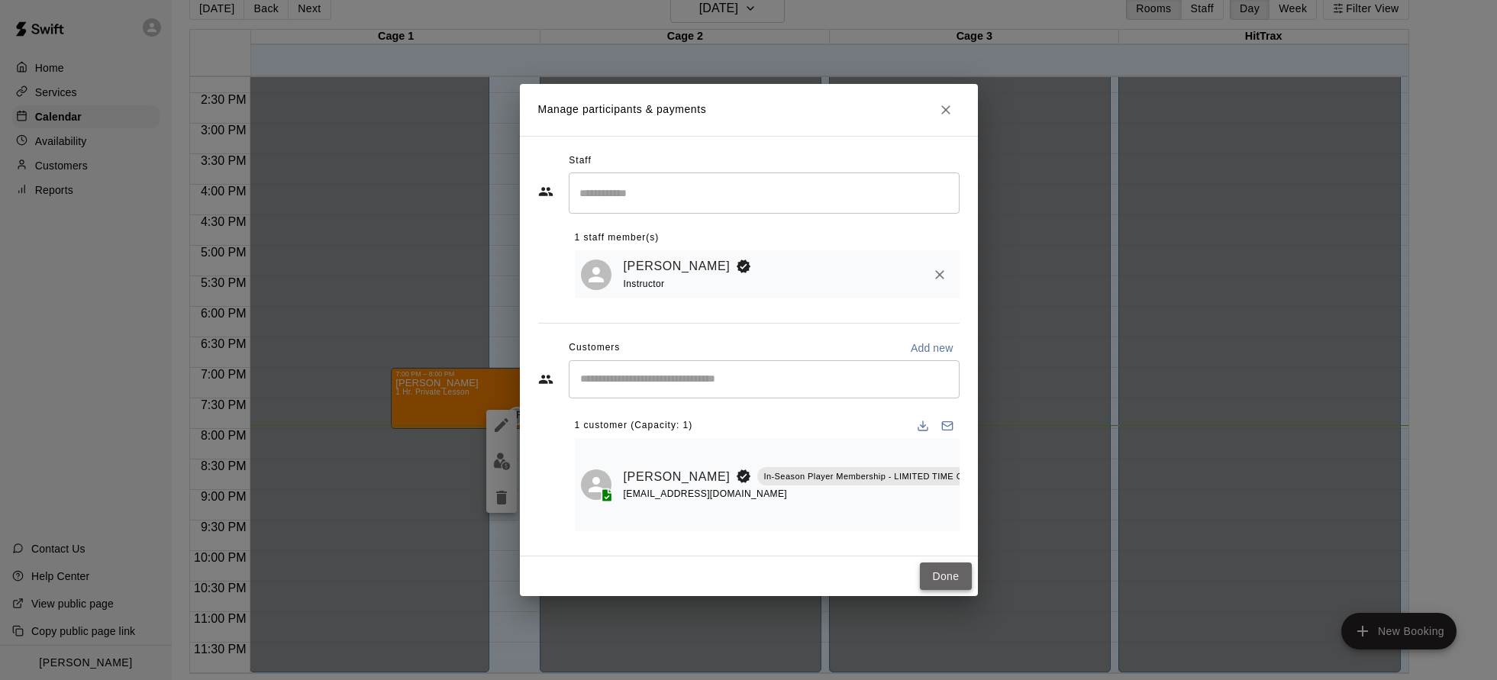
click at [940, 578] on button "Done" at bounding box center [945, 577] width 51 height 28
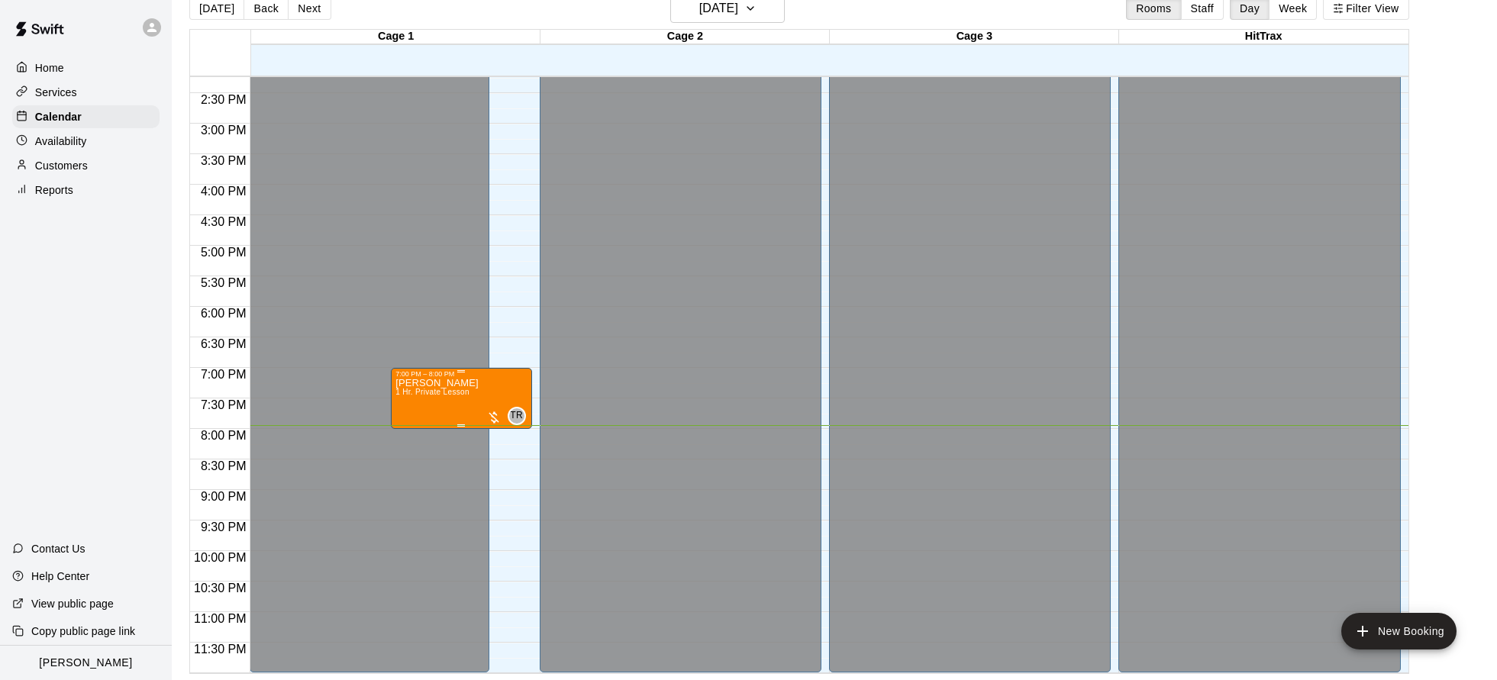
click at [494, 421] on div at bounding box center [493, 417] width 15 height 15
click at [495, 469] on img "edit" at bounding box center [502, 462] width 18 height 18
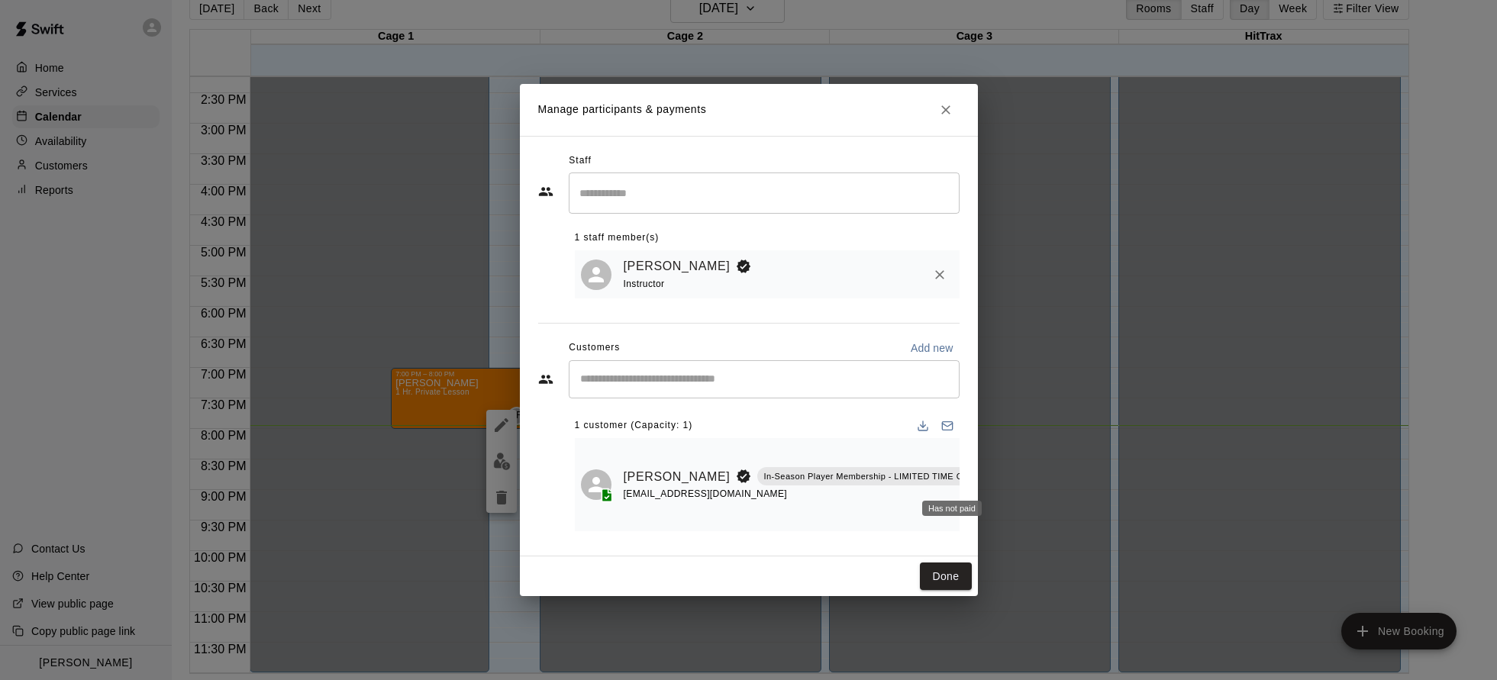
click at [947, 512] on div "Has not paid" at bounding box center [952, 508] width 60 height 15
click at [998, 515] on icon "Manage bookings & payment" at bounding box center [1005, 511] width 15 height 15
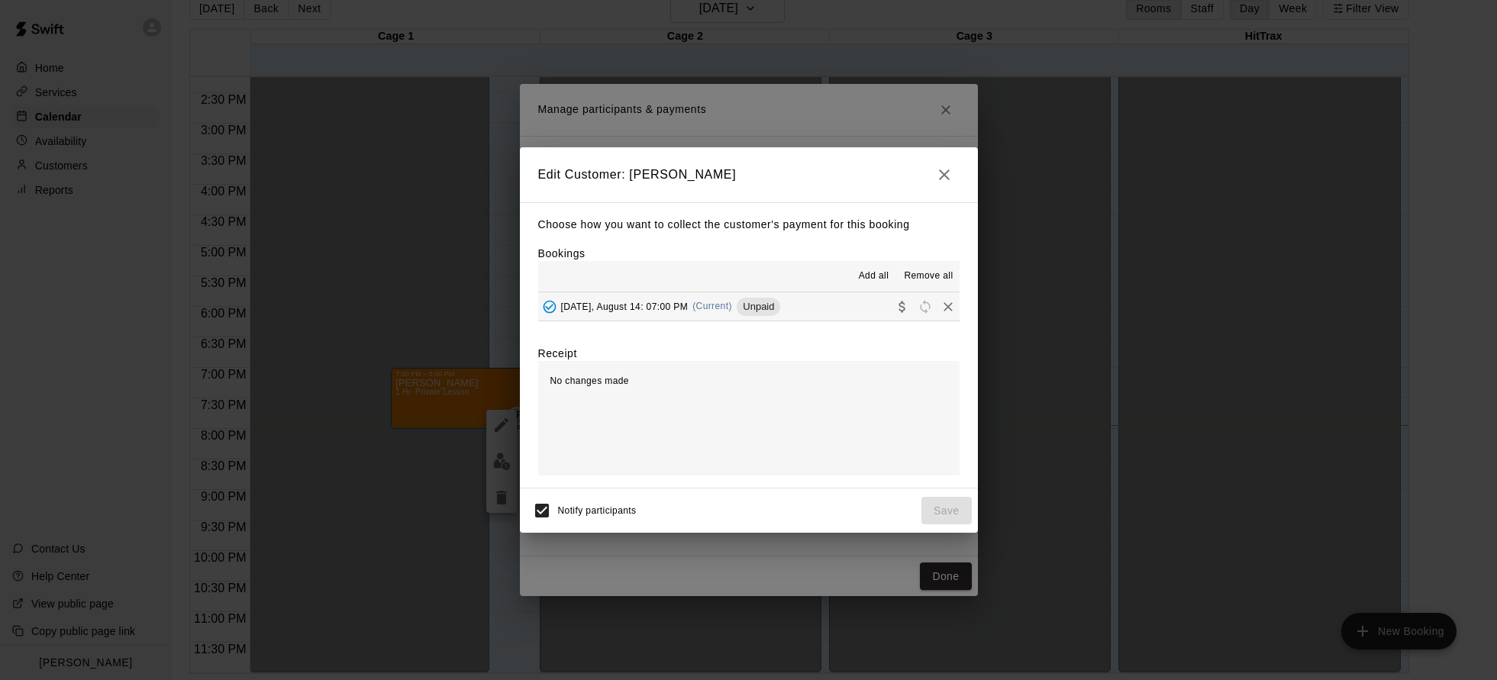
click at [799, 310] on button "[DATE], August 14: 07:00 PM (Current) Unpaid" at bounding box center [748, 306] width 421 height 28
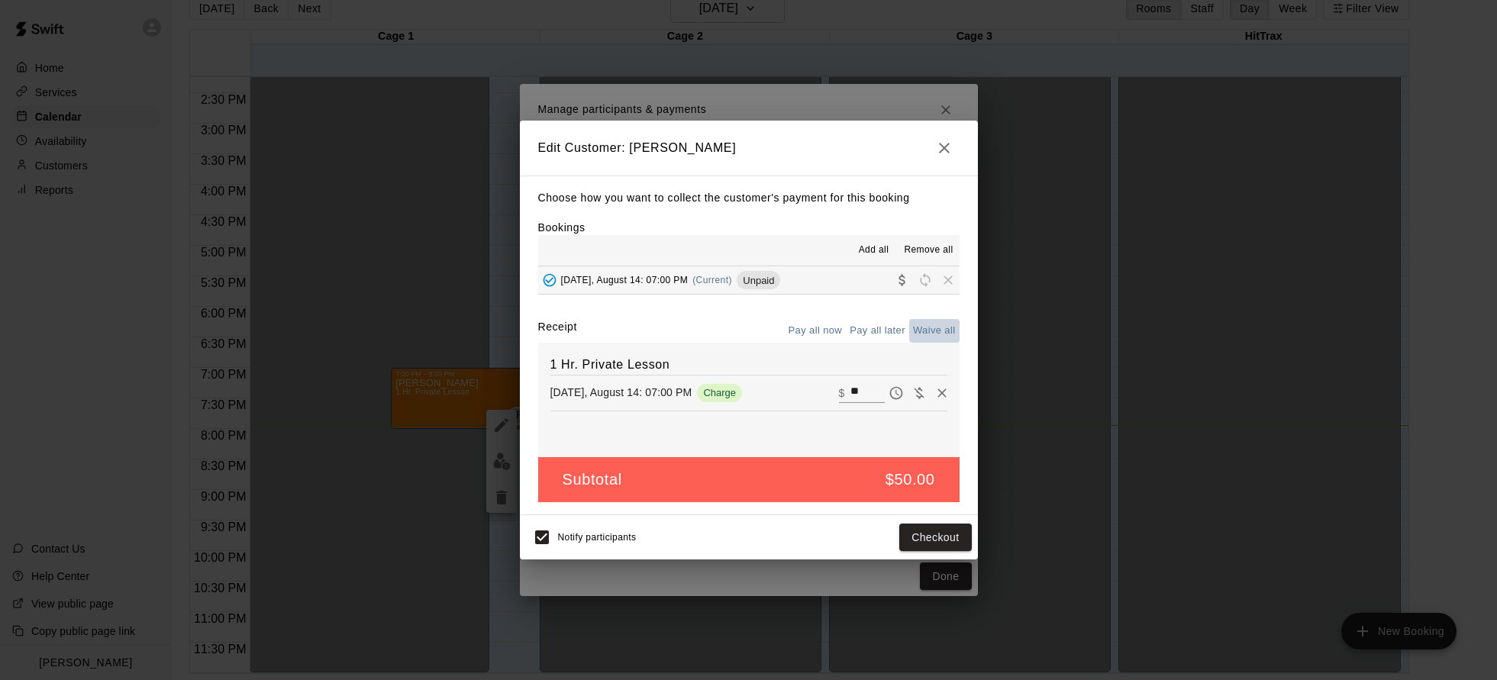
click at [913, 335] on button "Waive all" at bounding box center [934, 331] width 50 height 24
type input "*"
click at [947, 150] on icon "button" at bounding box center [944, 148] width 18 height 18
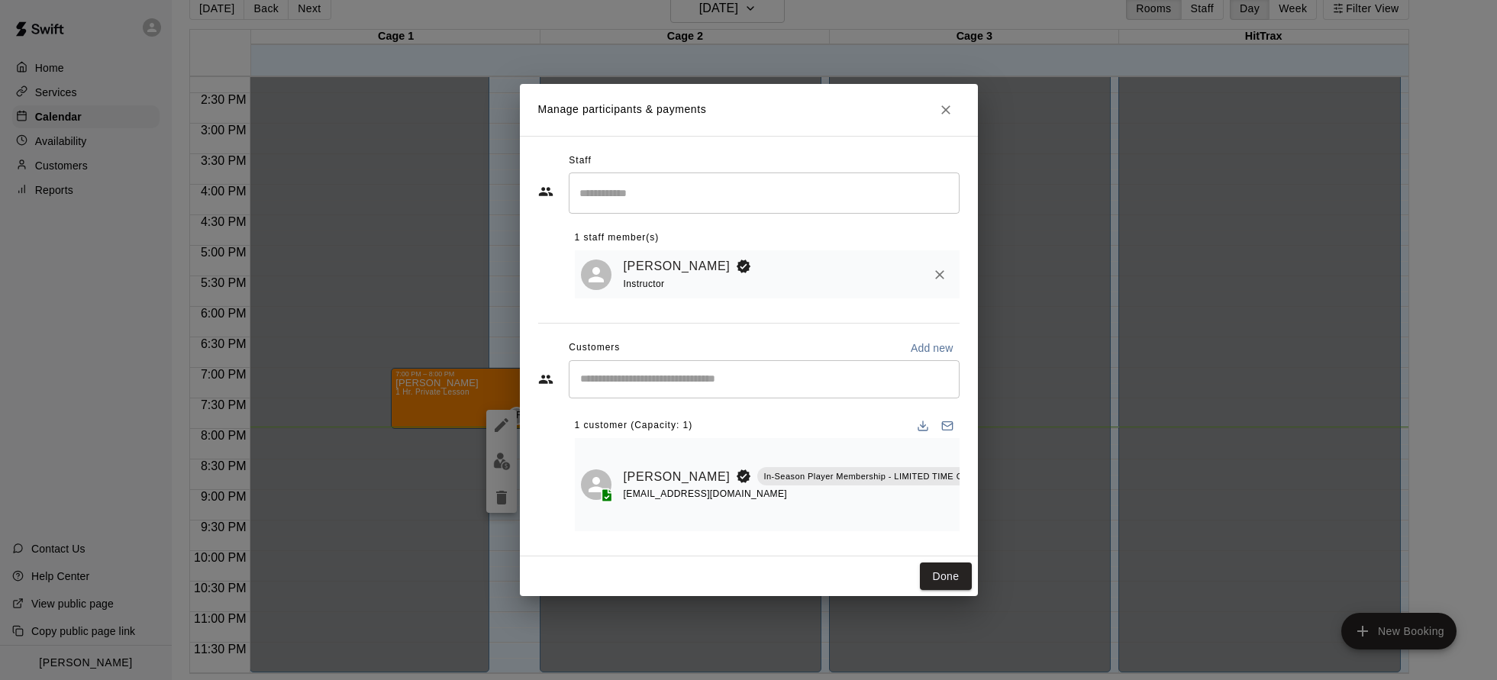
click at [949, 111] on icon "Close" at bounding box center [945, 109] width 15 height 15
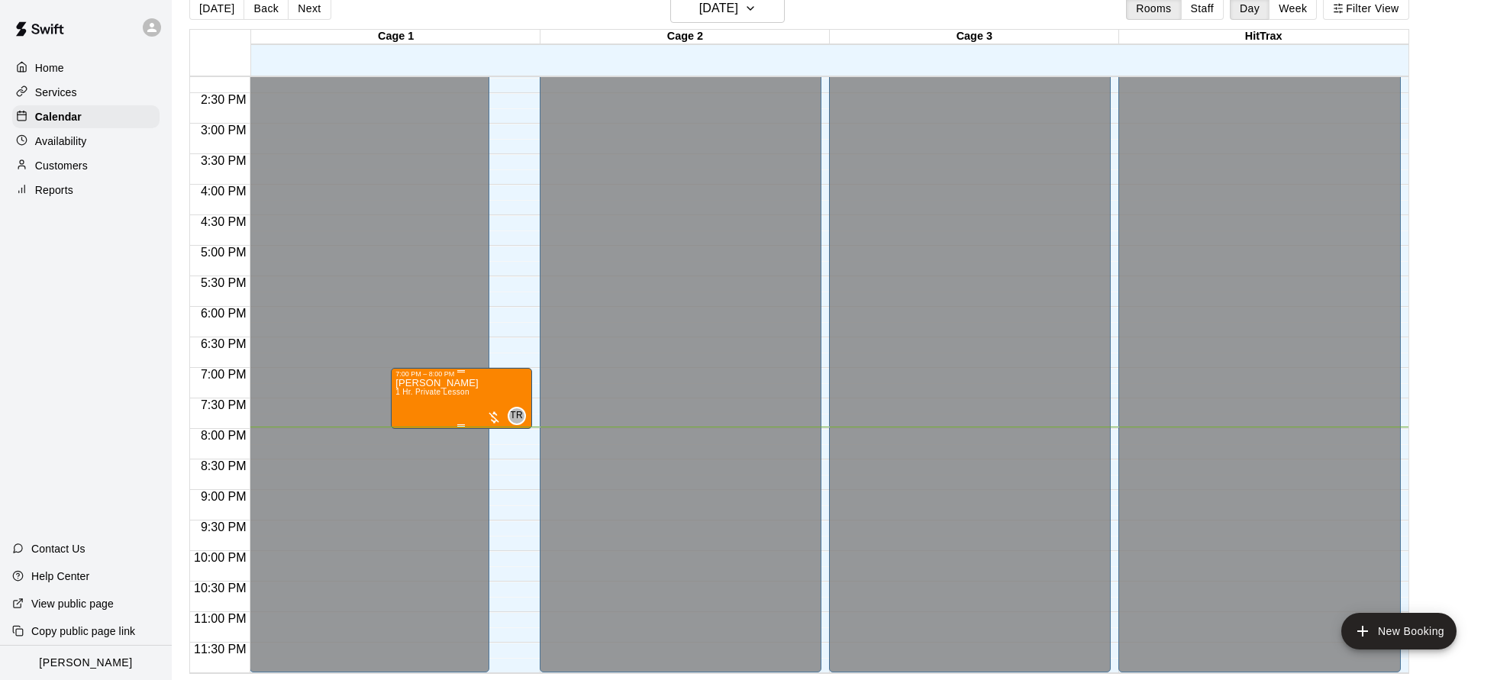
click at [497, 420] on div at bounding box center [493, 417] width 15 height 15
click at [502, 463] on img "edit" at bounding box center [502, 462] width 18 height 18
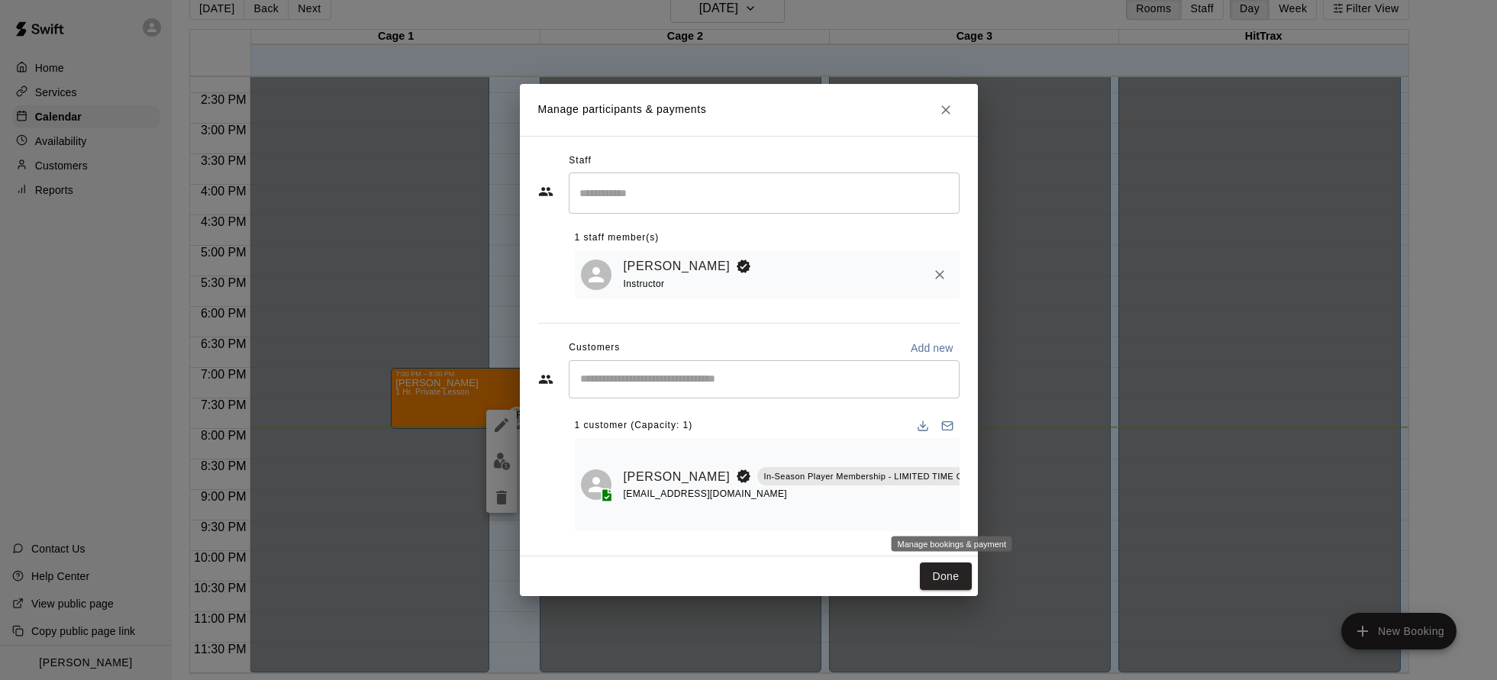
click at [998, 512] on icon "Manage bookings & payment" at bounding box center [1005, 511] width 15 height 15
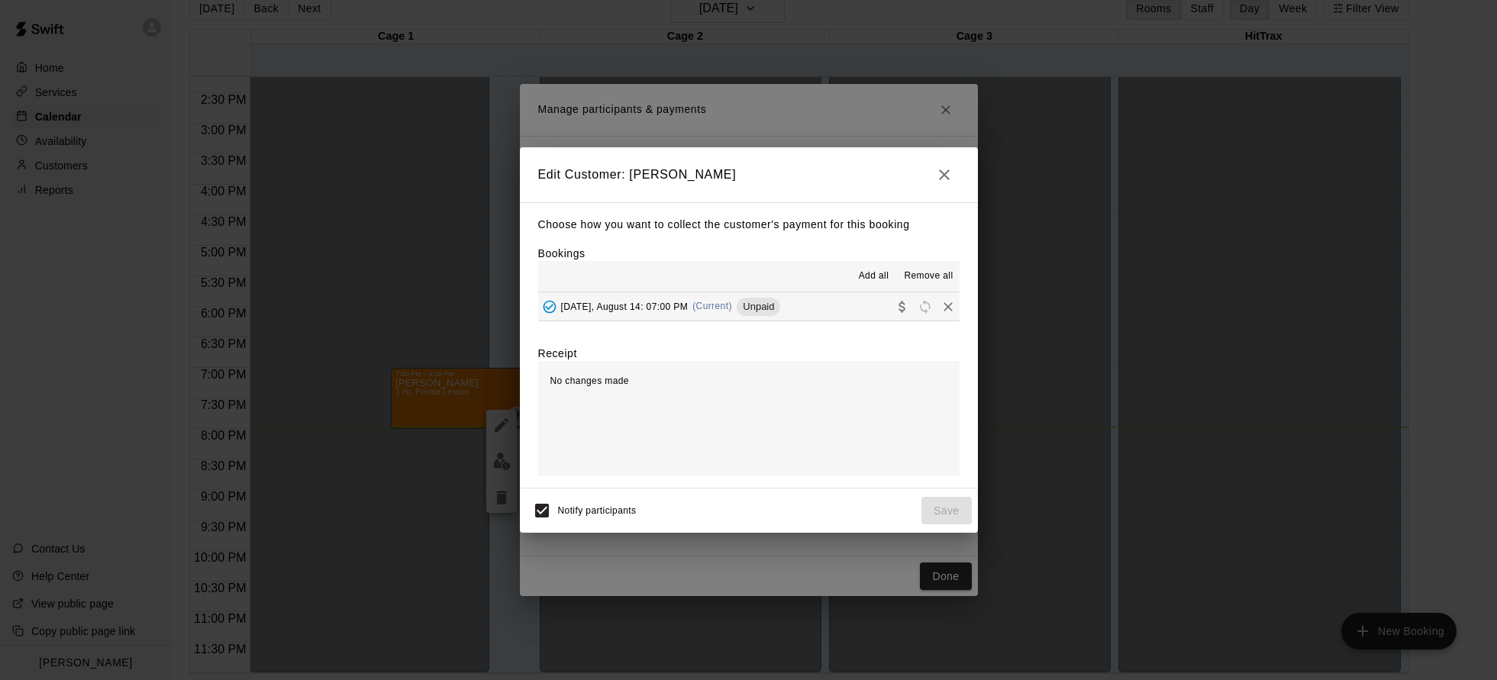
click at [723, 310] on span "(Current)" at bounding box center [712, 306] width 40 height 11
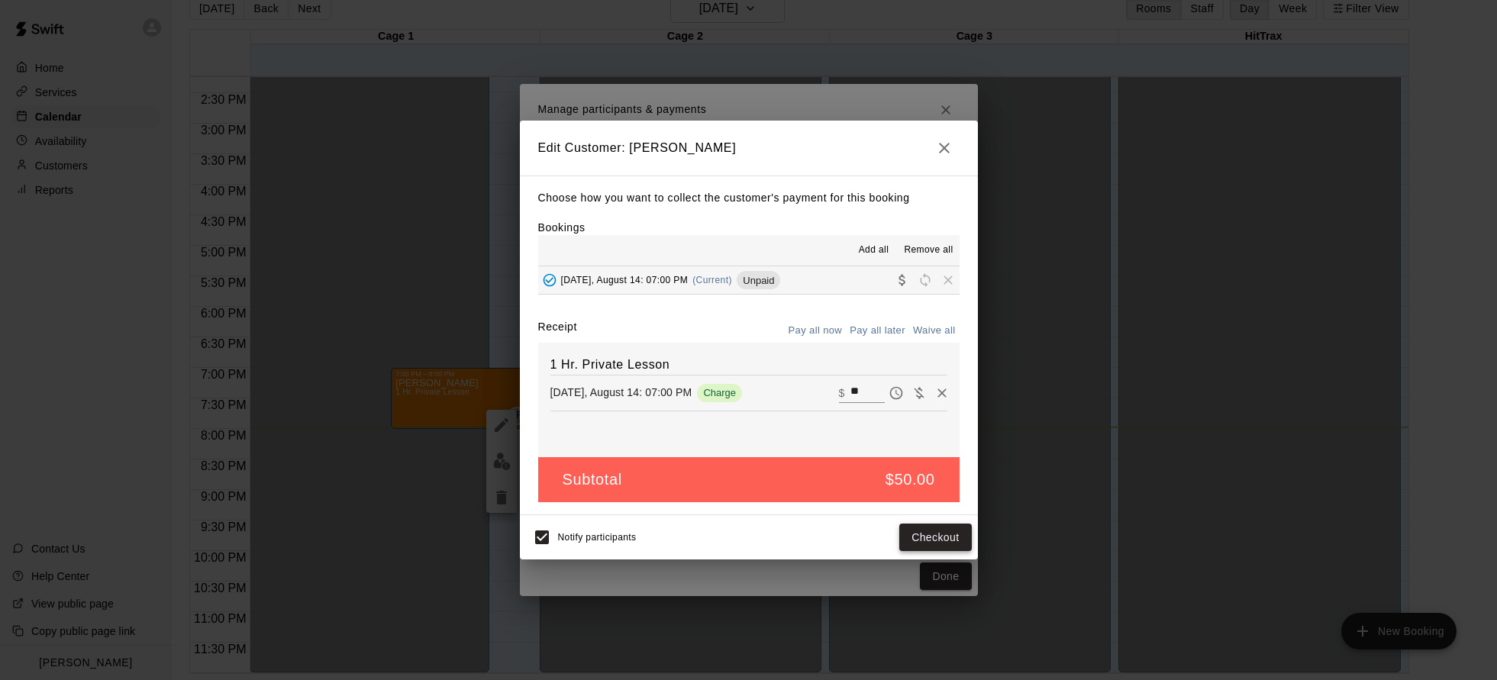
click at [927, 543] on button "Checkout" at bounding box center [935, 538] width 72 height 28
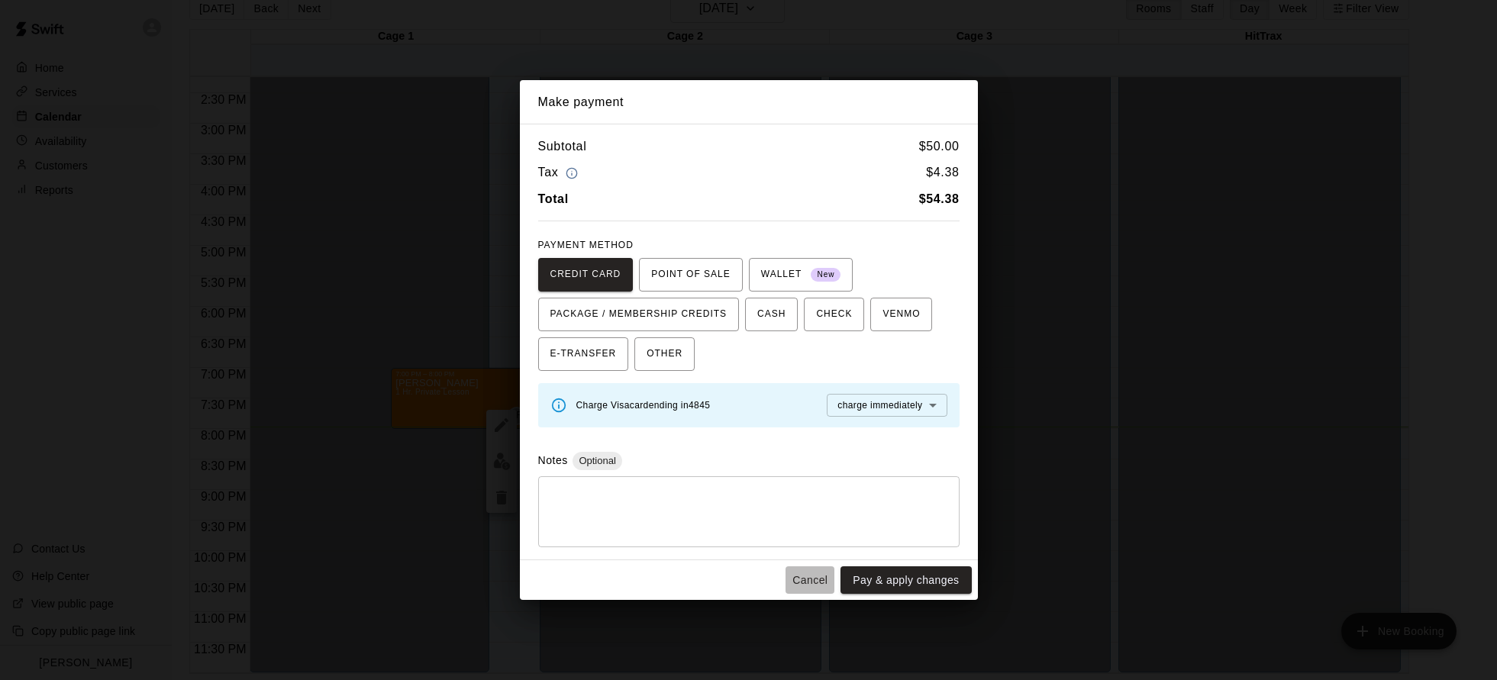
click at [813, 576] on button "Cancel" at bounding box center [809, 580] width 49 height 28
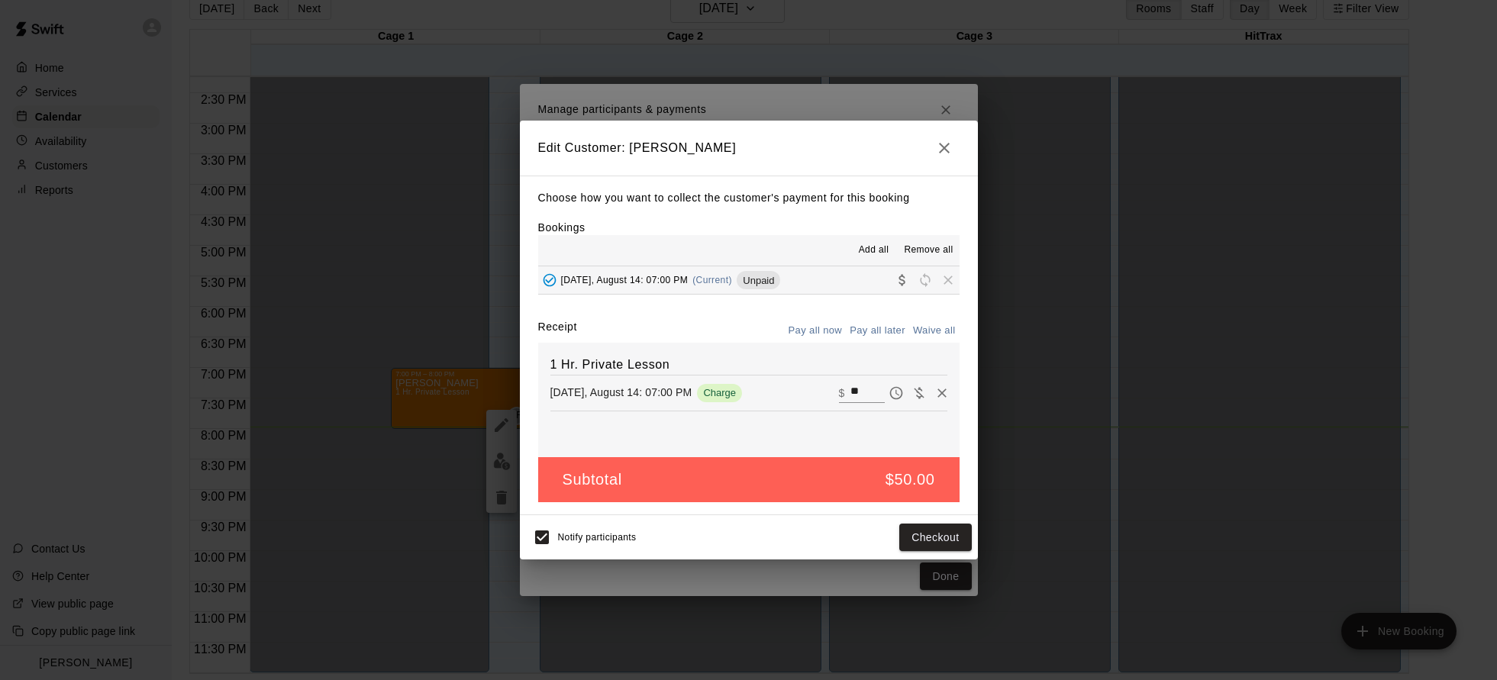
click at [939, 150] on icon "button" at bounding box center [944, 148] width 18 height 18
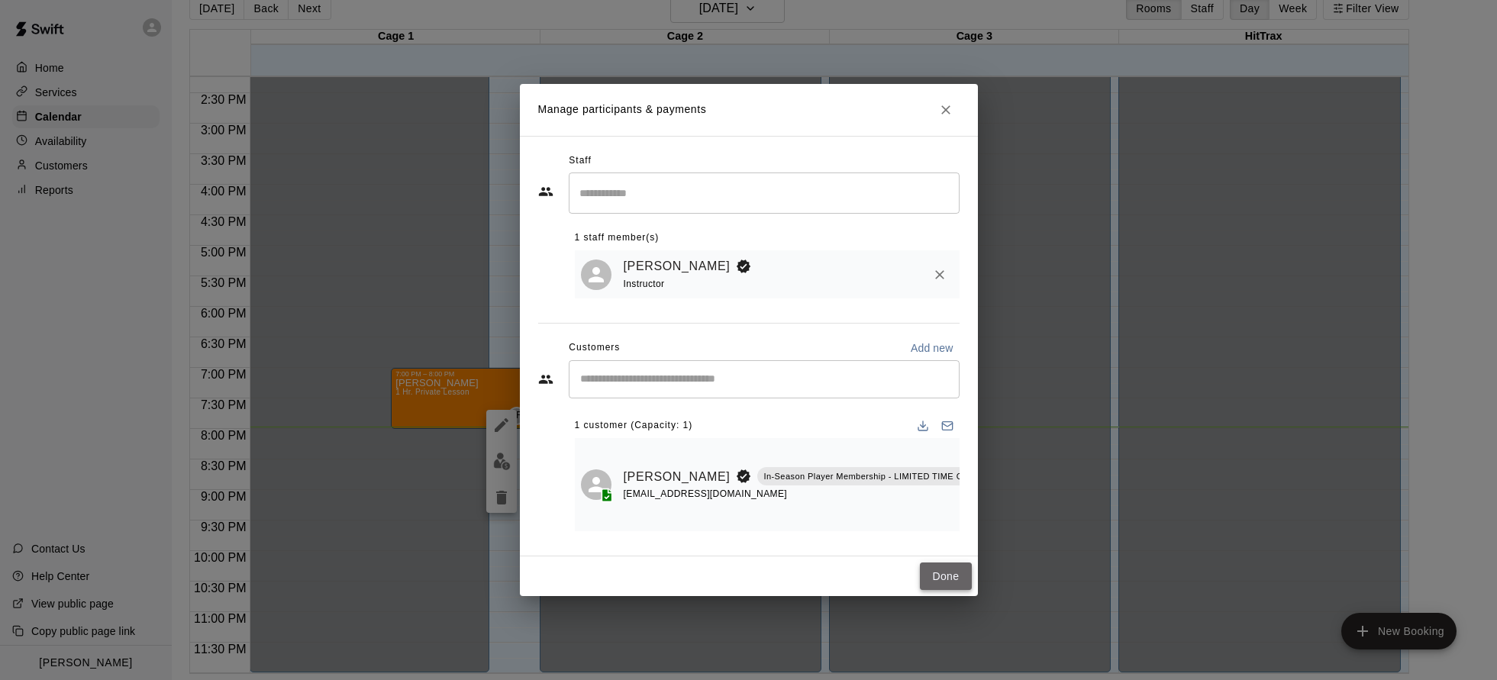
click at [931, 584] on button "Done" at bounding box center [945, 577] width 51 height 28
